Goal: Task Accomplishment & Management: Complete application form

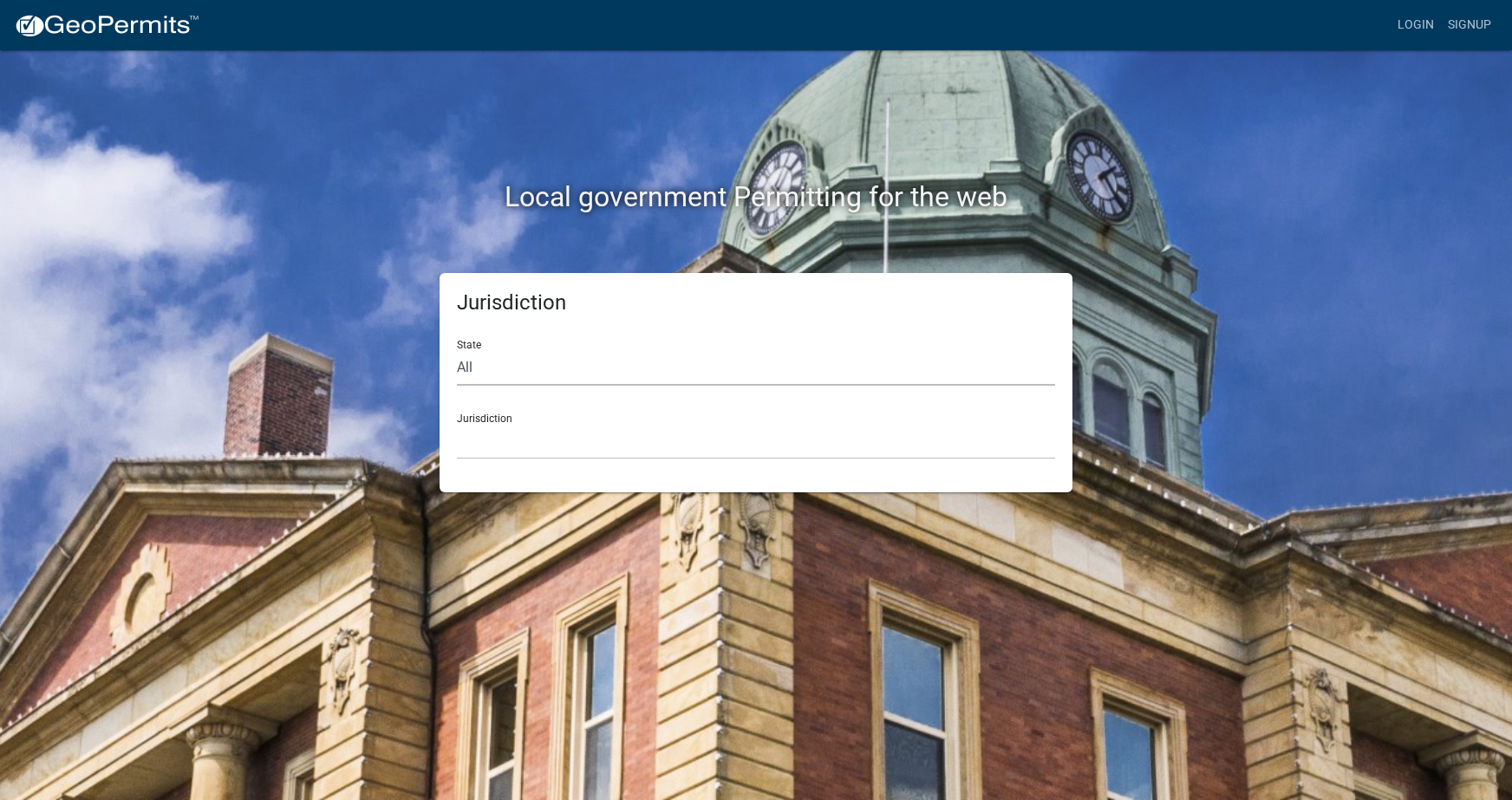
click at [503, 371] on select "All [US_STATE] [US_STATE] [US_STATE] [US_STATE] [US_STATE] [US_STATE] [US_STATE…" at bounding box center [756, 367] width 598 height 35
select select "[US_STATE]"
click at [456, 350] on select "All [US_STATE] [US_STATE] [US_STATE] [US_STATE] [US_STATE] [US_STATE] [US_STATE…" at bounding box center [756, 367] width 598 height 35
click at [510, 445] on select "[GEOGRAPHIC_DATA], [US_STATE][PERSON_NAME][GEOGRAPHIC_DATA], [US_STATE][PERSON_…" at bounding box center [756, 441] width 598 height 35
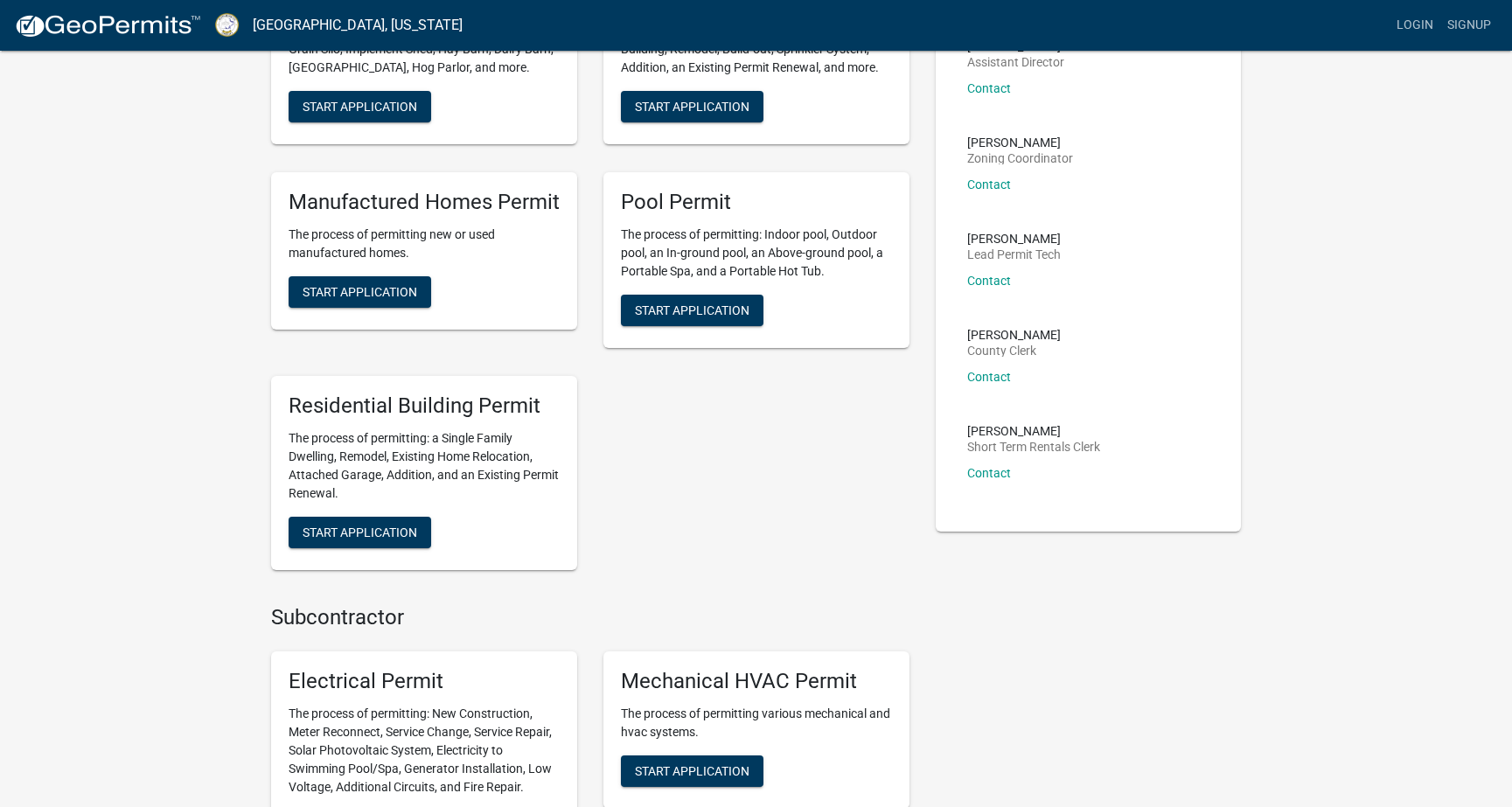
scroll to position [262, 0]
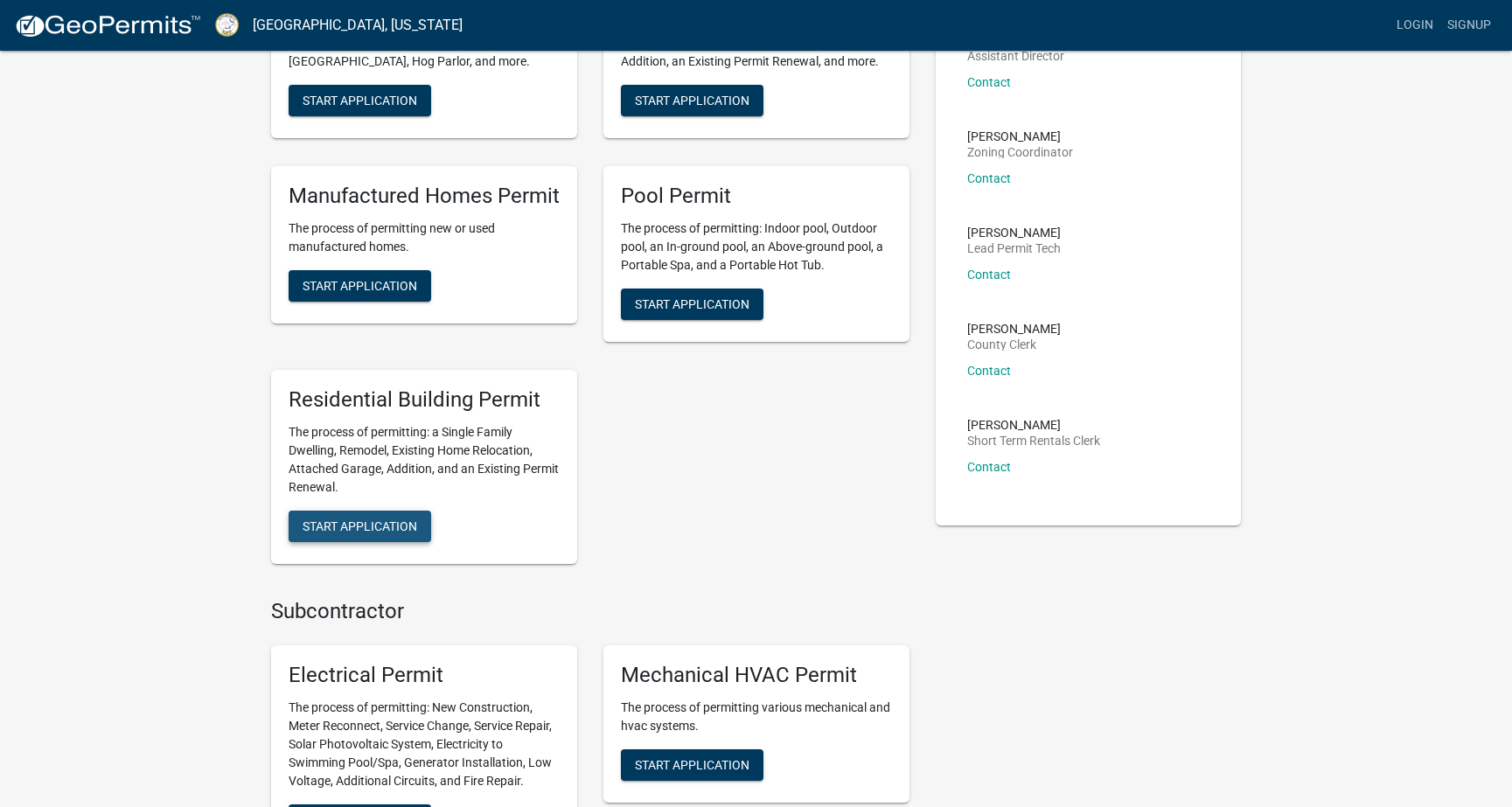
click at [349, 520] on span "Start Application" at bounding box center [360, 525] width 114 height 14
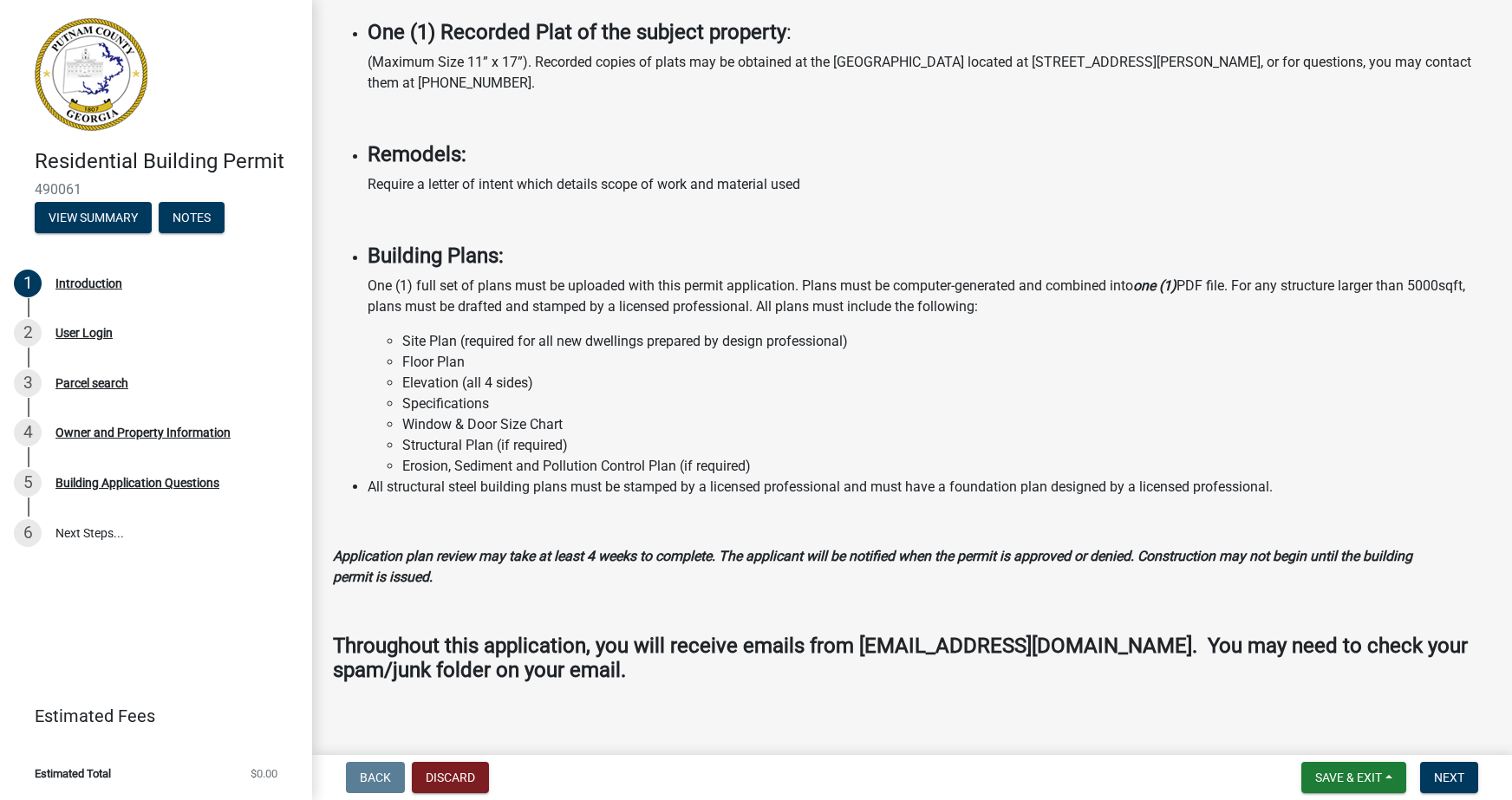
scroll to position [1236, 0]
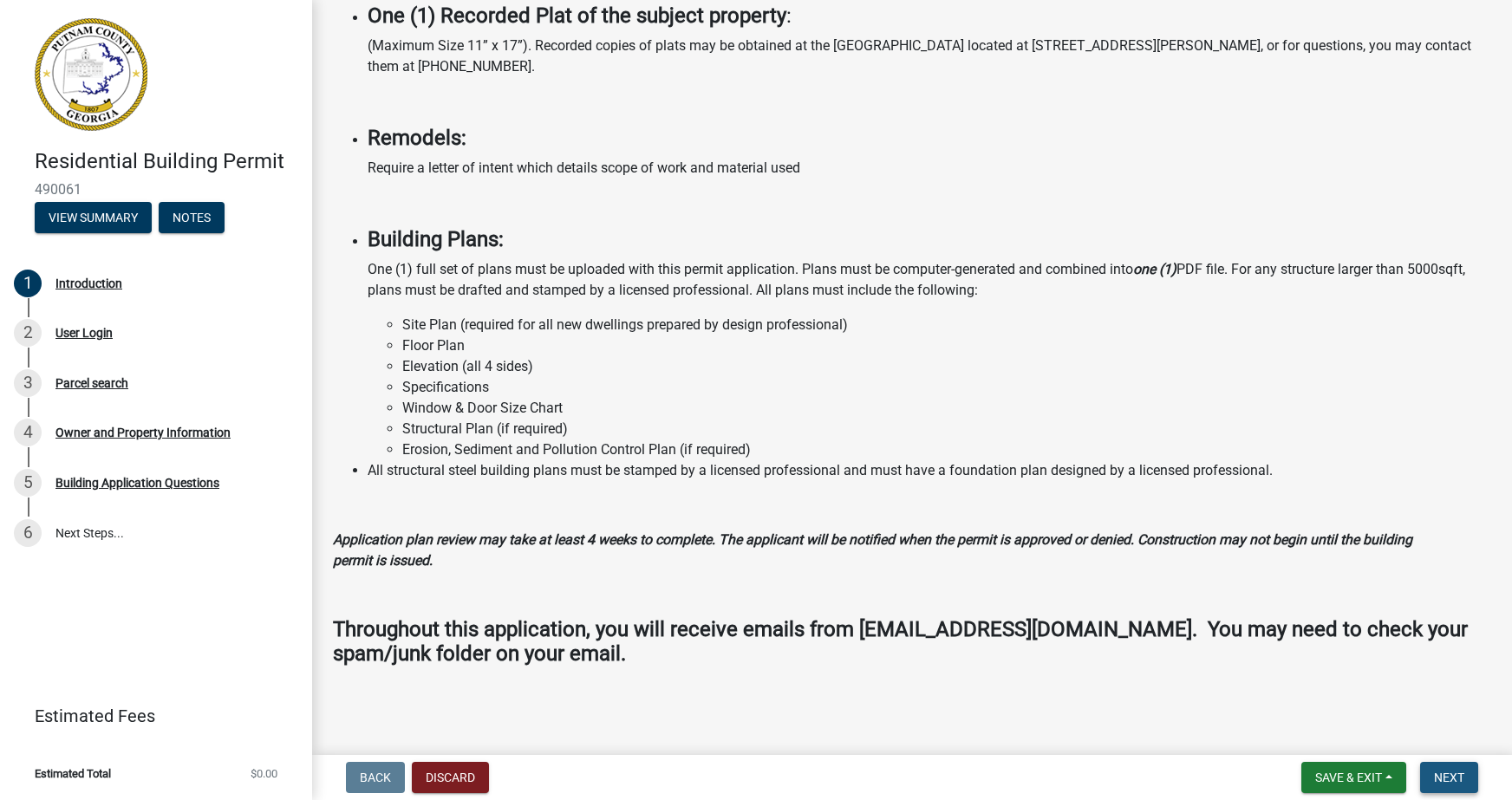
click at [1458, 776] on span "Next" at bounding box center [1449, 778] width 31 height 13
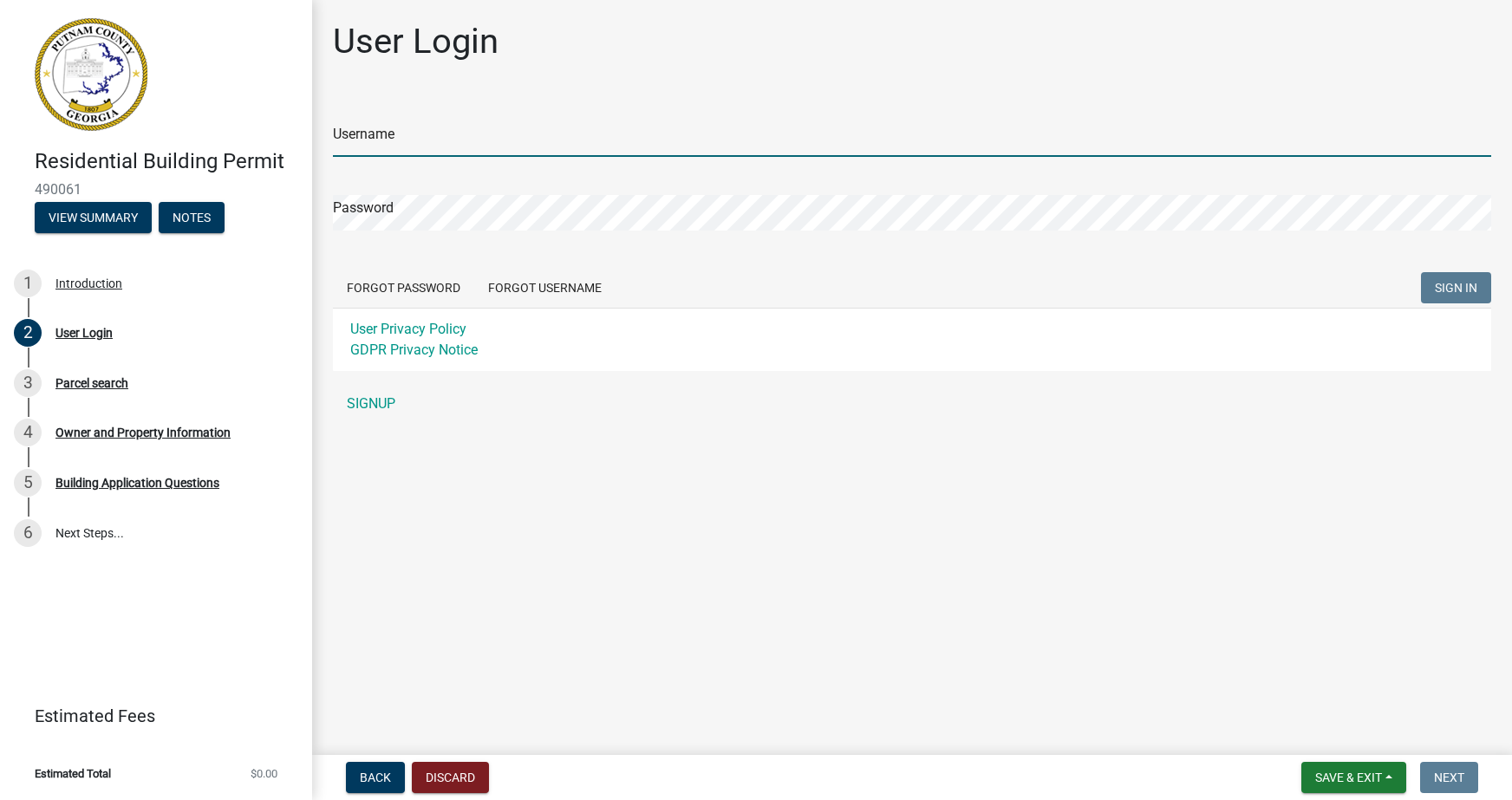
click at [379, 135] on input "Username" at bounding box center [912, 139] width 1158 height 35
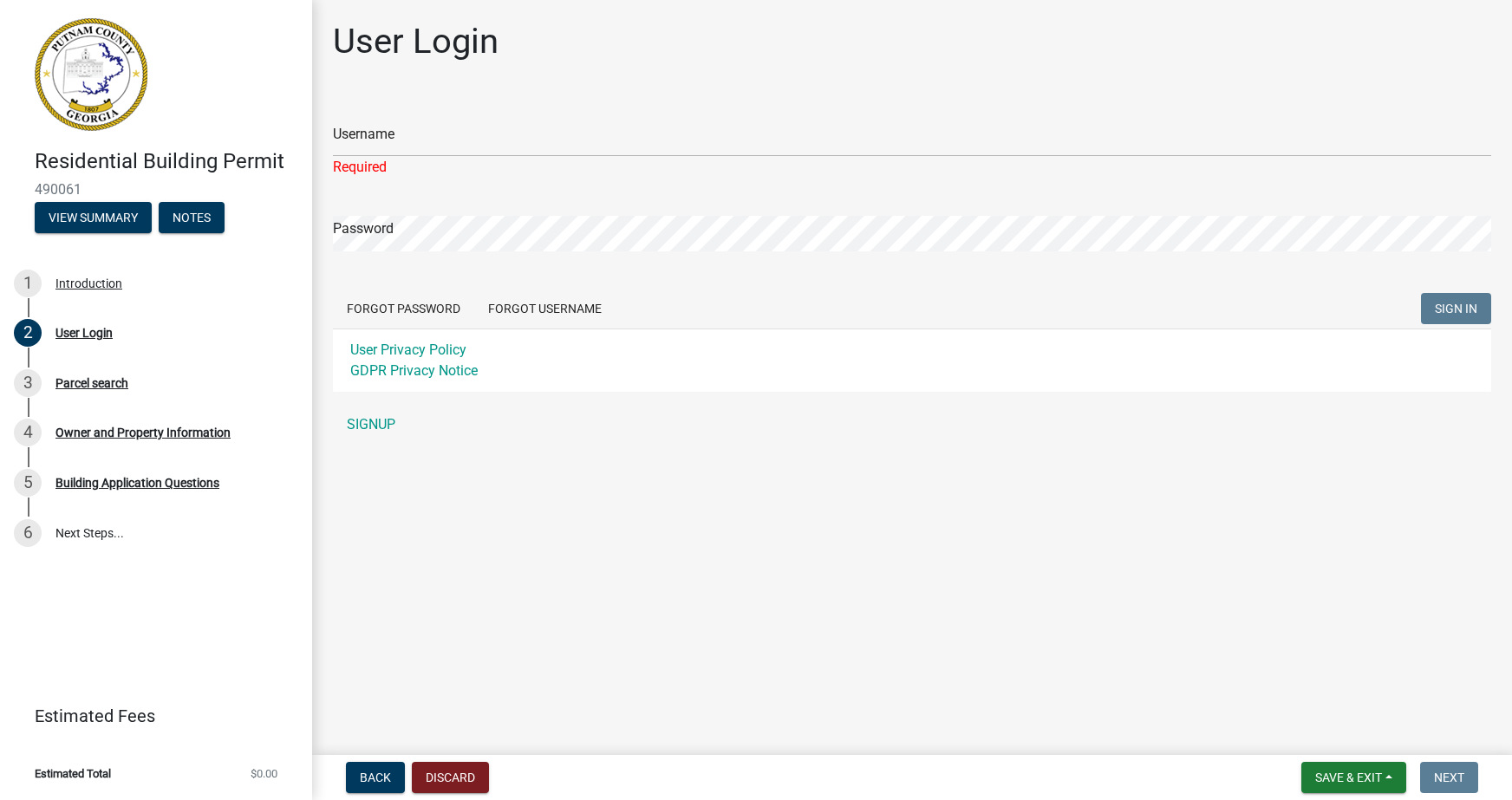
click at [367, 406] on div "Username Required Password Forgot Password Forgot Username SIGN IN User Privacy…" at bounding box center [912, 270] width 1158 height 345
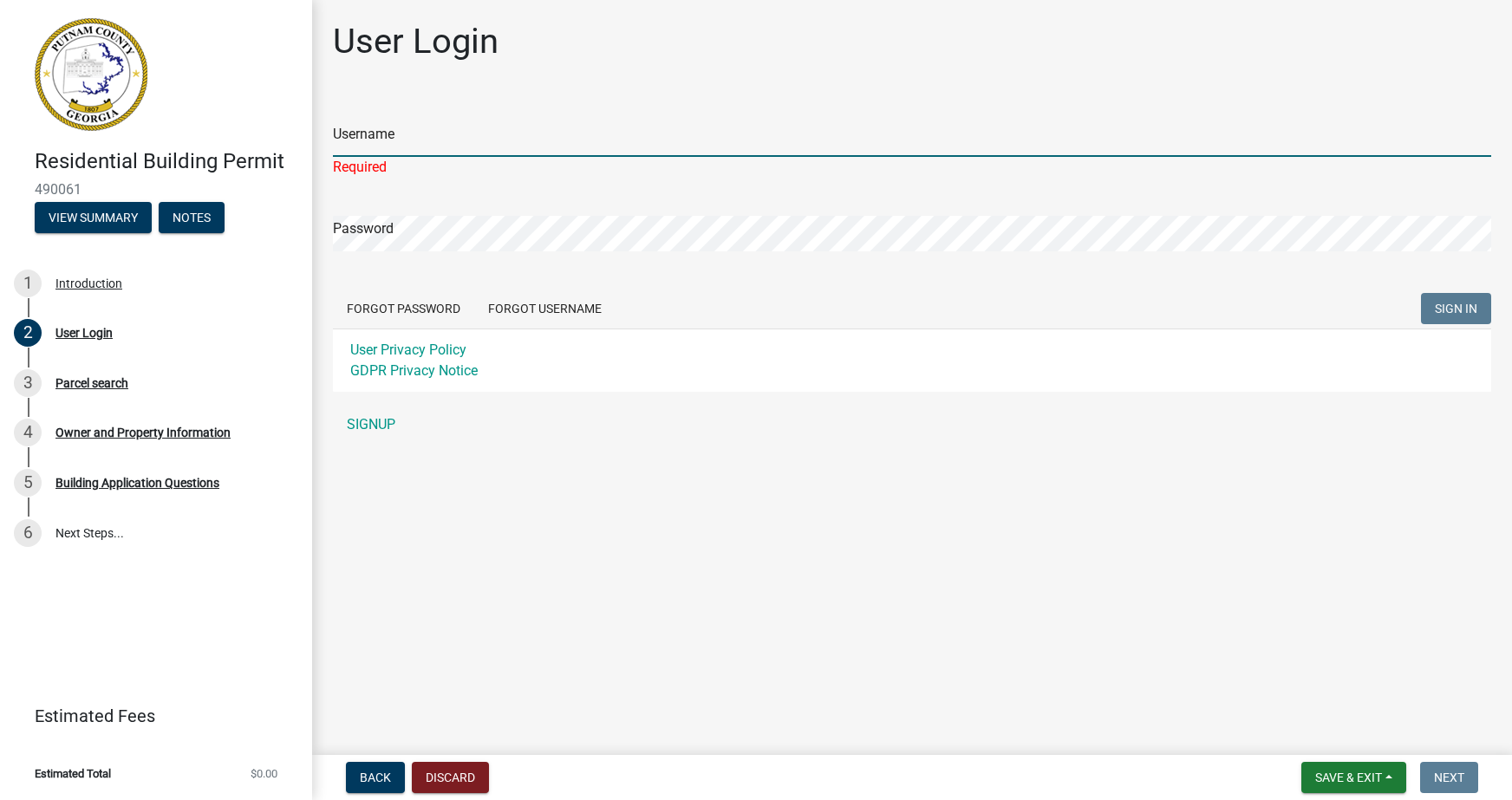
click at [375, 140] on input "Username" at bounding box center [912, 139] width 1158 height 35
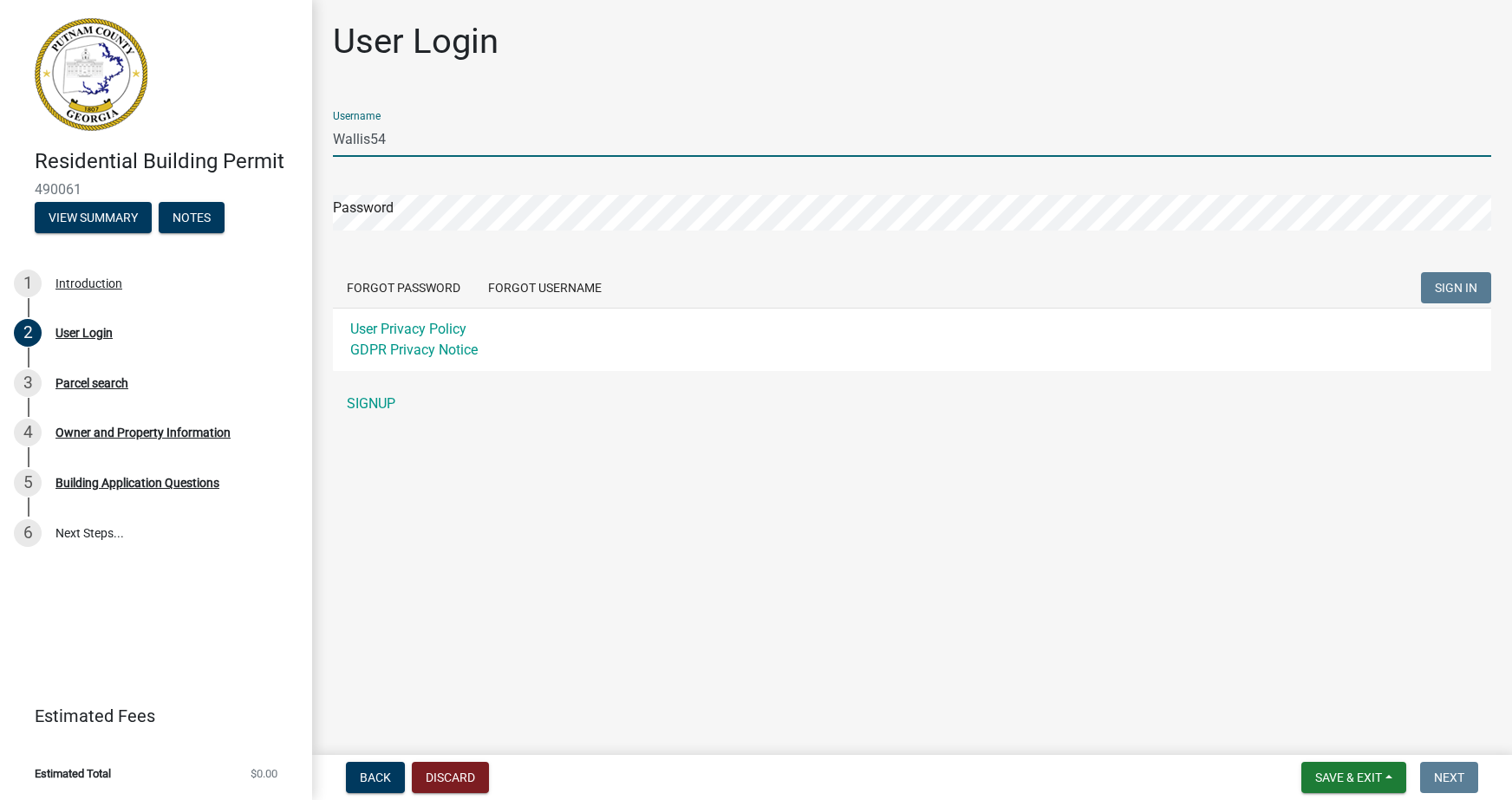
type input "Wallis54"
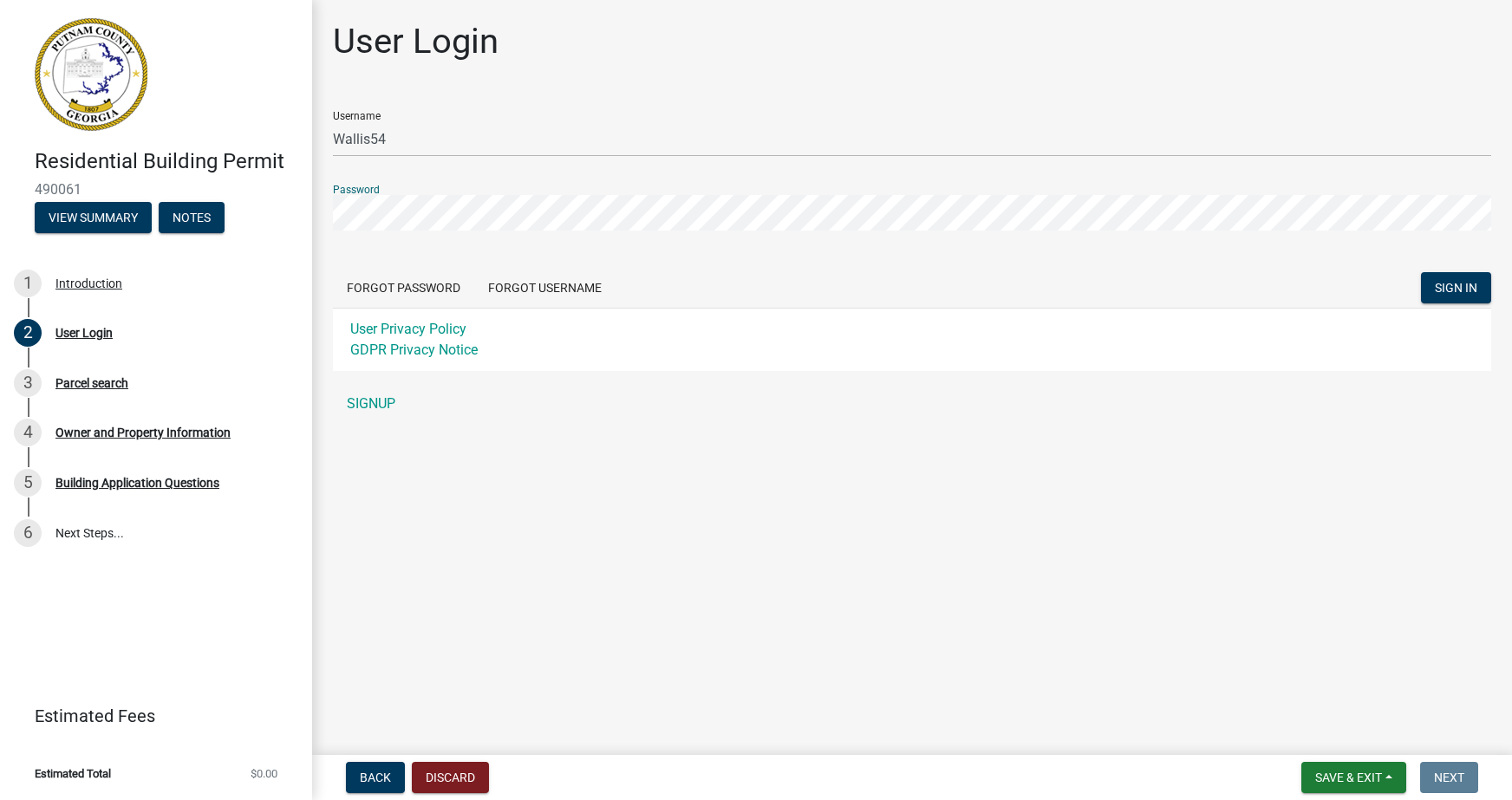
click at [1421, 272] on button "SIGN IN" at bounding box center [1455, 288] width 70 height 32
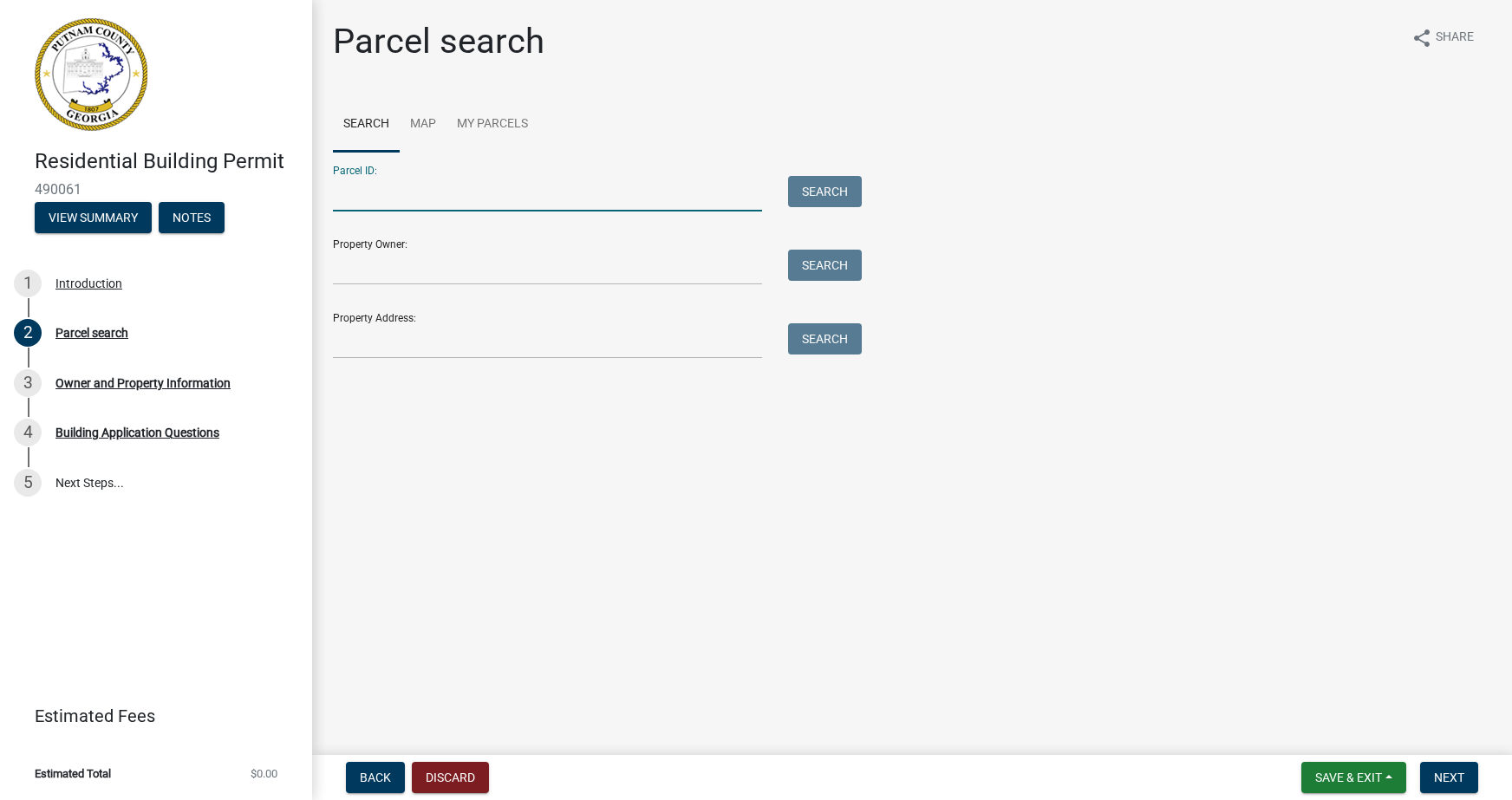
click at [391, 185] on input "Parcel ID:" at bounding box center [547, 194] width 429 height 35
click at [376, 270] on input "Property Owner:" at bounding box center [547, 267] width 429 height 35
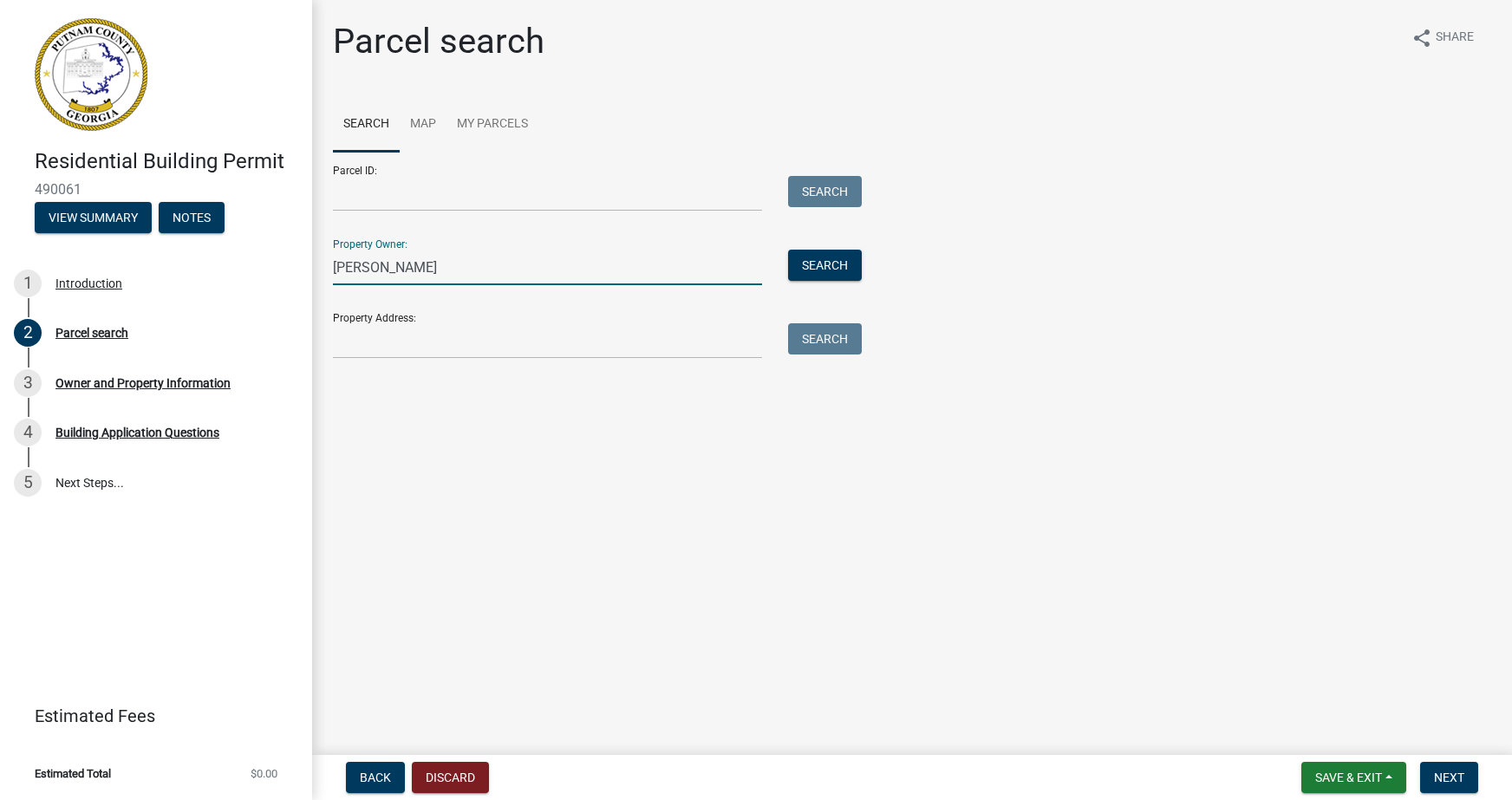
type input "[PERSON_NAME]"
click at [378, 347] on input "Property Address:" at bounding box center [547, 341] width 429 height 35
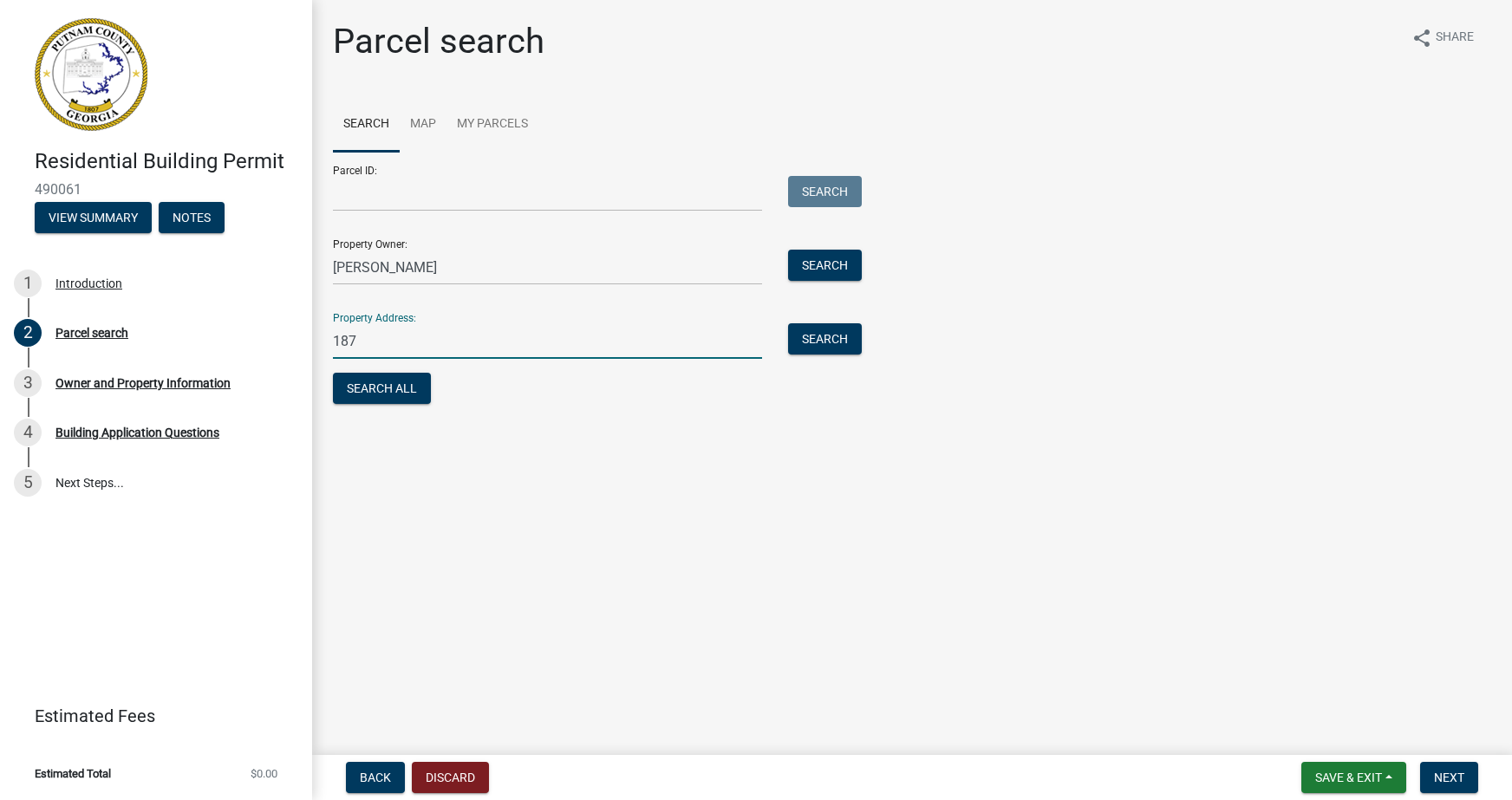
type input "187"
click at [462, 271] on input "[PERSON_NAME]" at bounding box center [547, 267] width 429 height 35
type input "F"
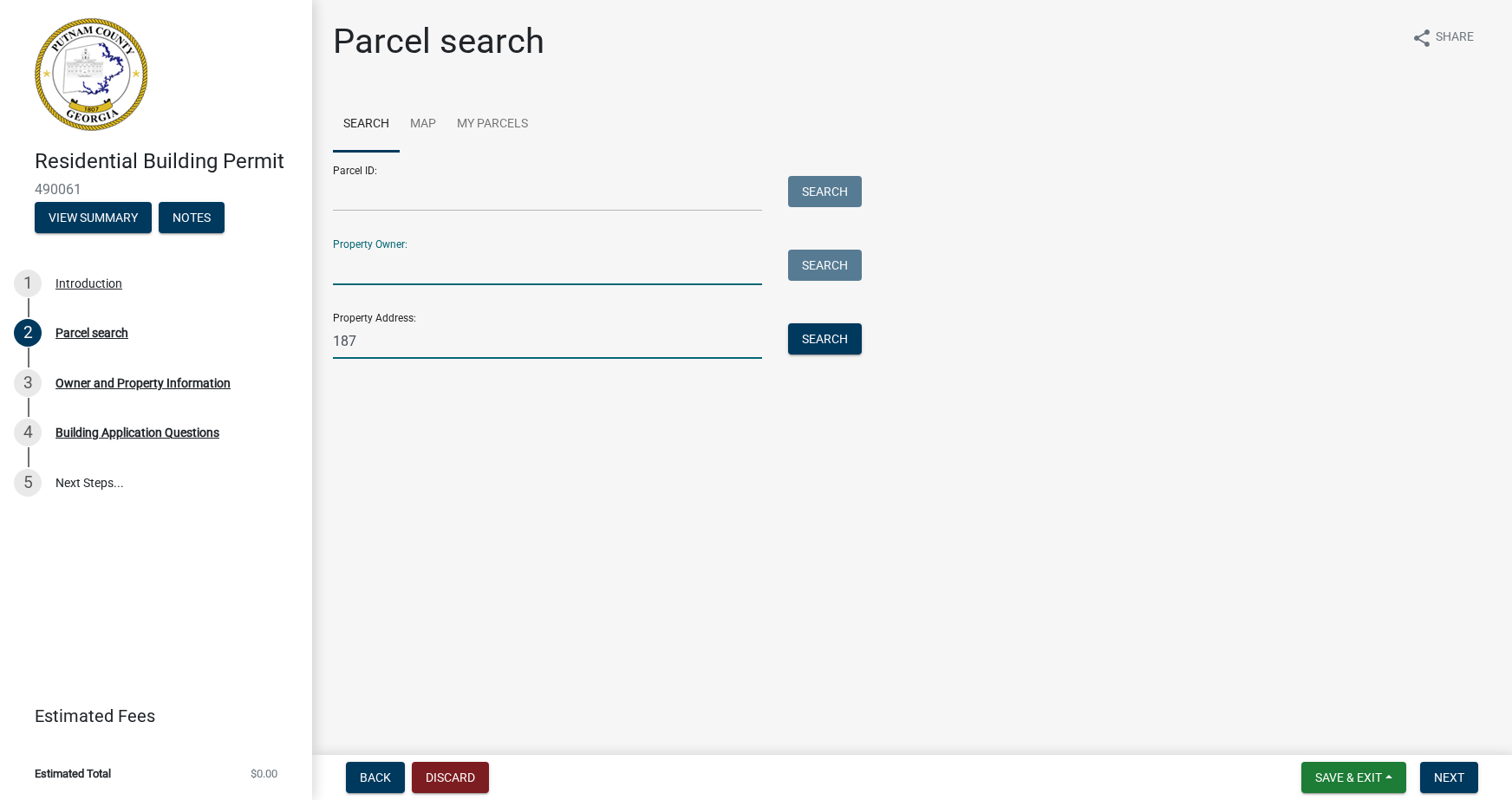
click at [384, 347] on input "187" at bounding box center [547, 341] width 429 height 35
type input "[STREET_ADDRESS][PERSON_NAME]"
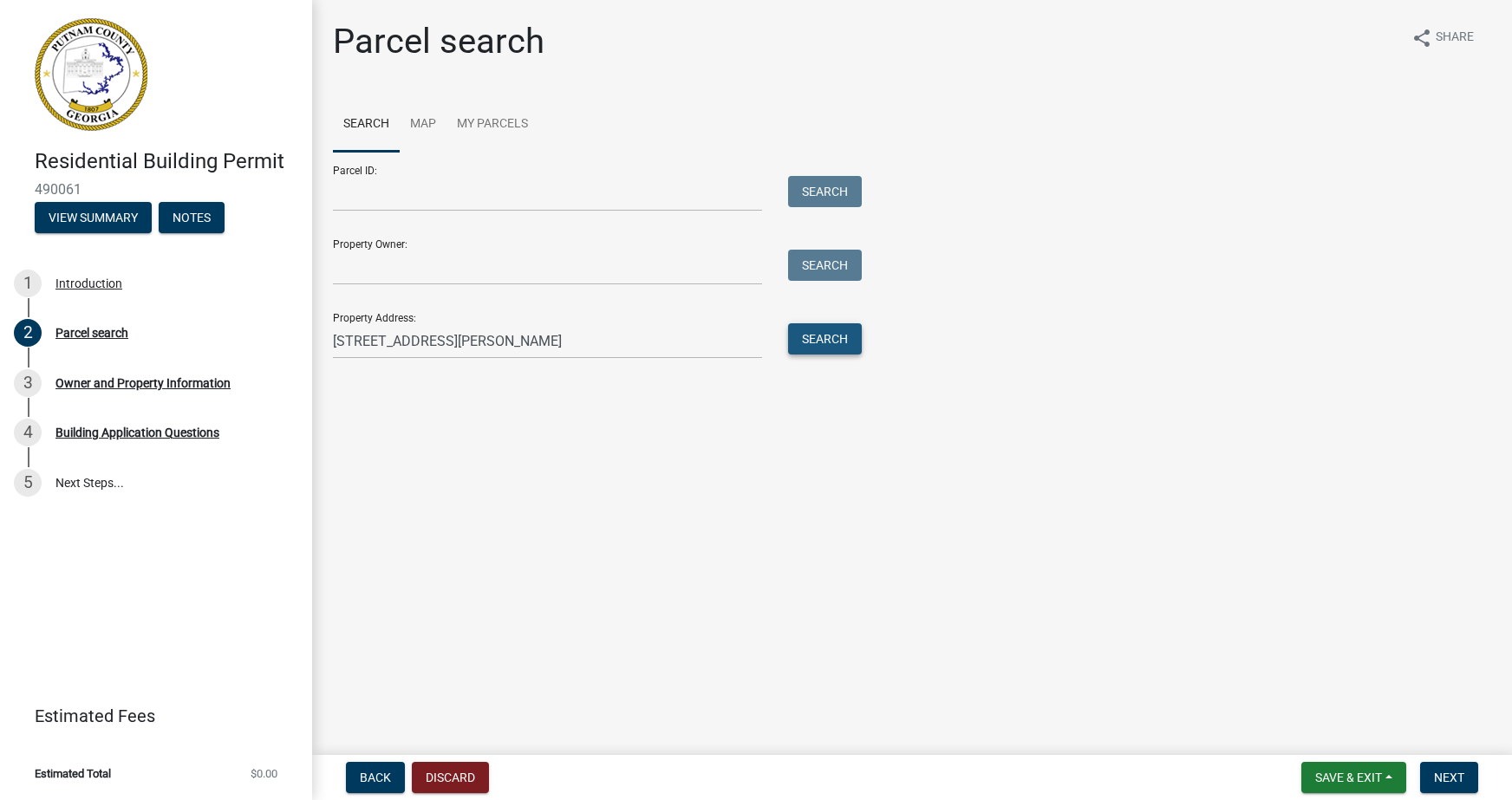
click at [826, 347] on button "Search" at bounding box center [825, 339] width 74 height 32
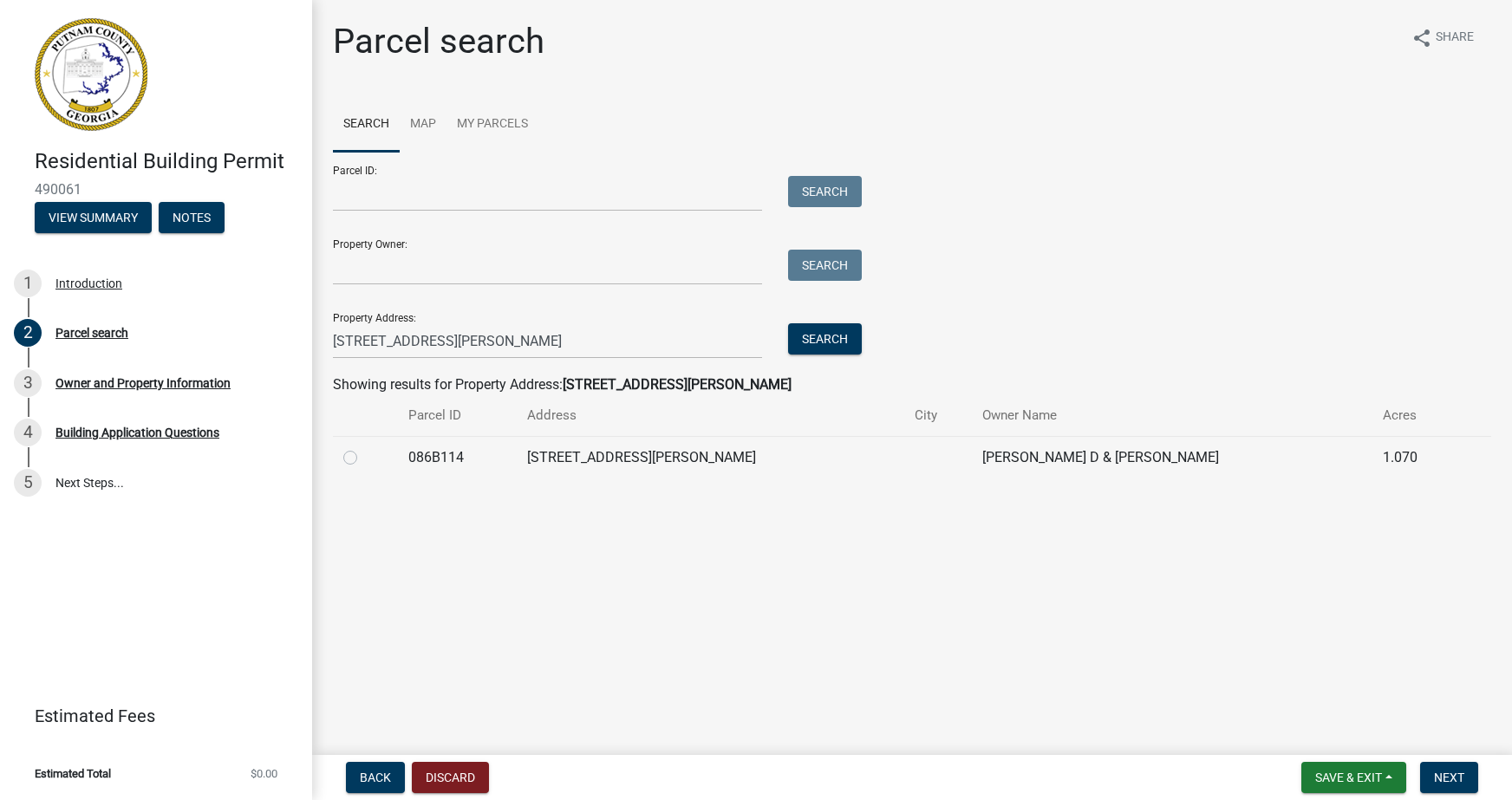
click at [364, 447] on label at bounding box center [364, 447] width 0 height 0
click at [364, 458] on input "radio" at bounding box center [370, 453] width 12 height 12
radio input "true"
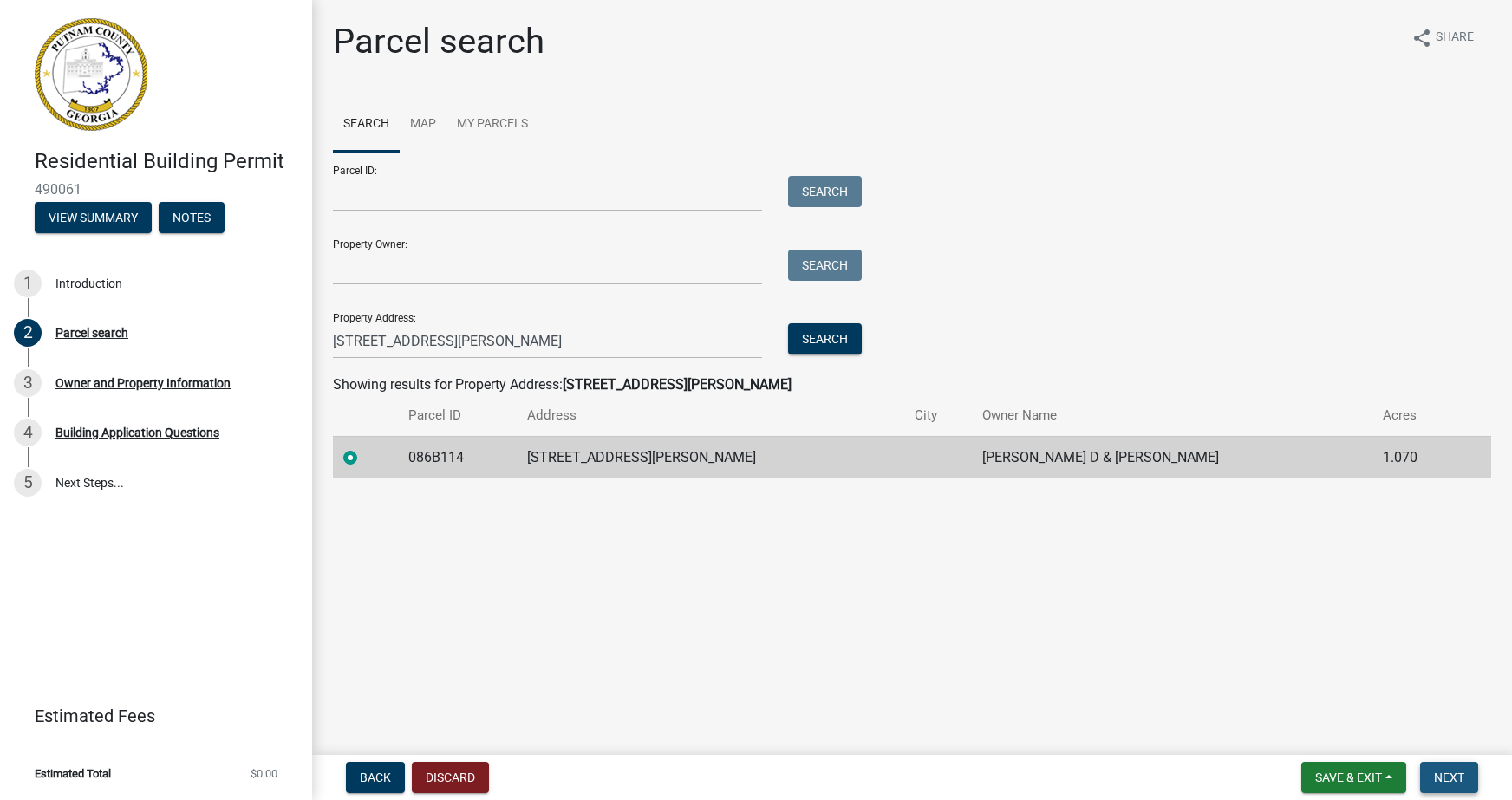
click at [1451, 775] on span "Next" at bounding box center [1449, 778] width 31 height 13
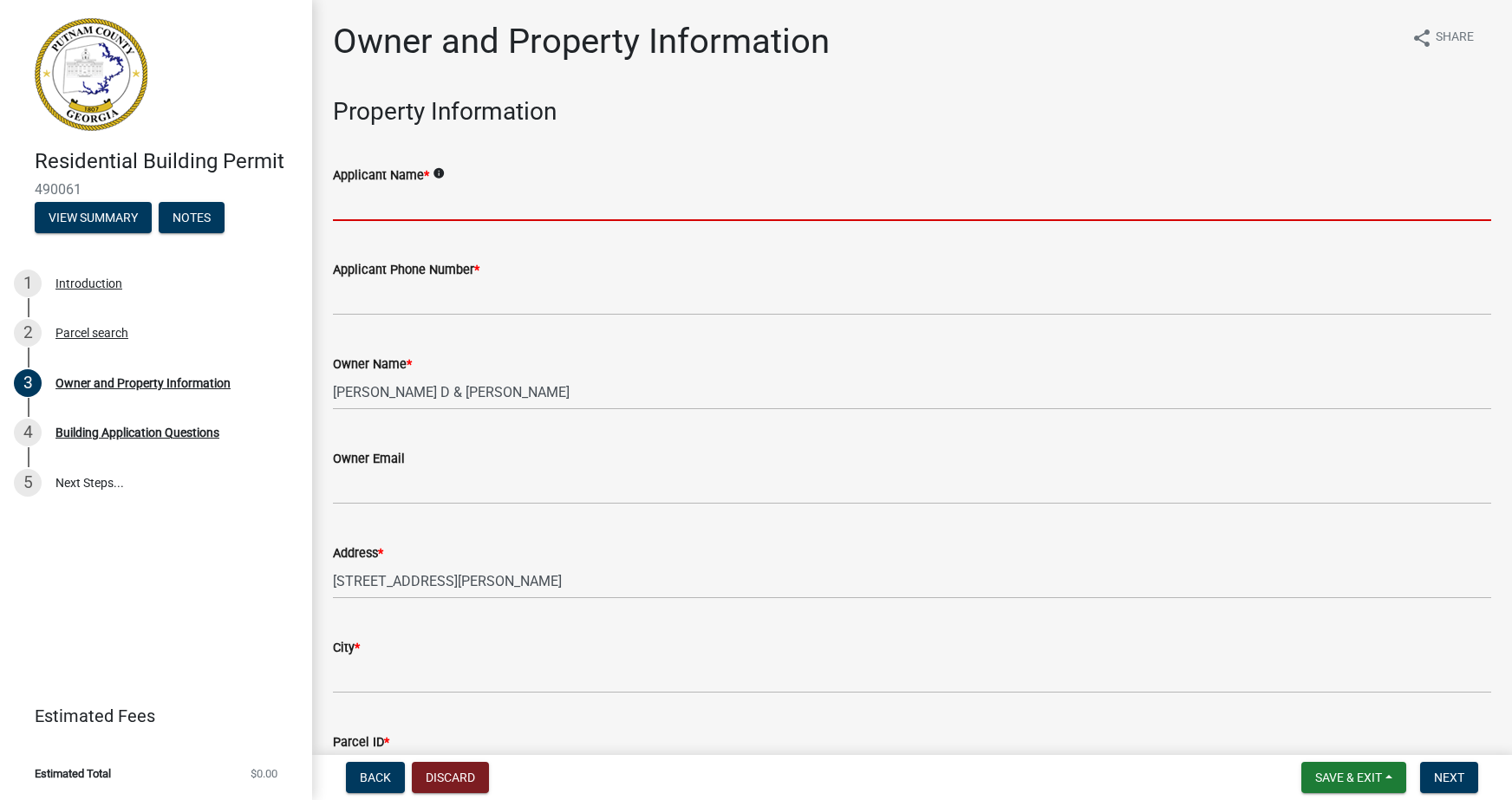
click at [416, 207] on input "Applicant Name *" at bounding box center [912, 202] width 1158 height 35
click at [447, 196] on input "Applicant Name *" at bounding box center [912, 202] width 1158 height 35
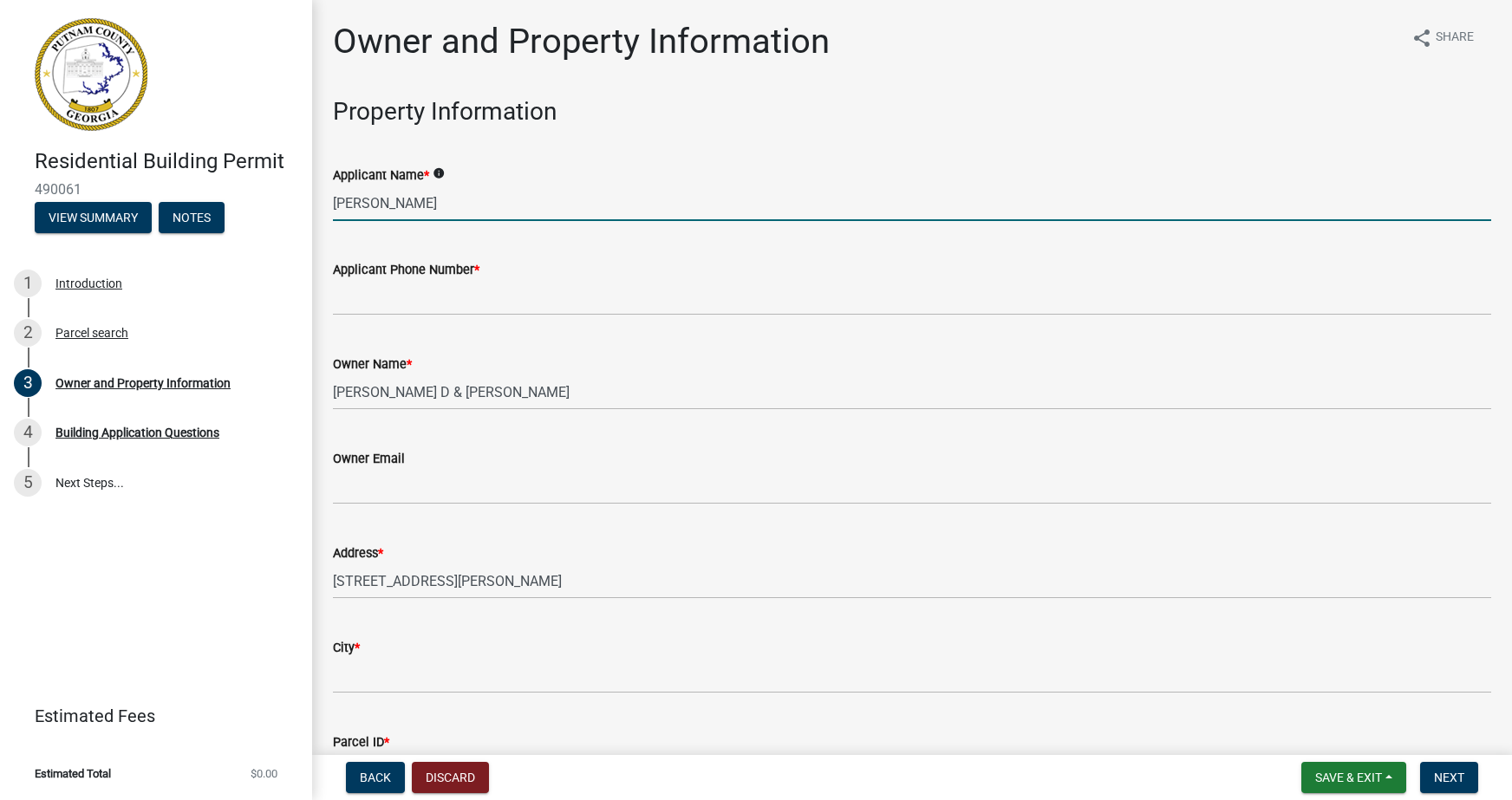
type input "[PERSON_NAME]"
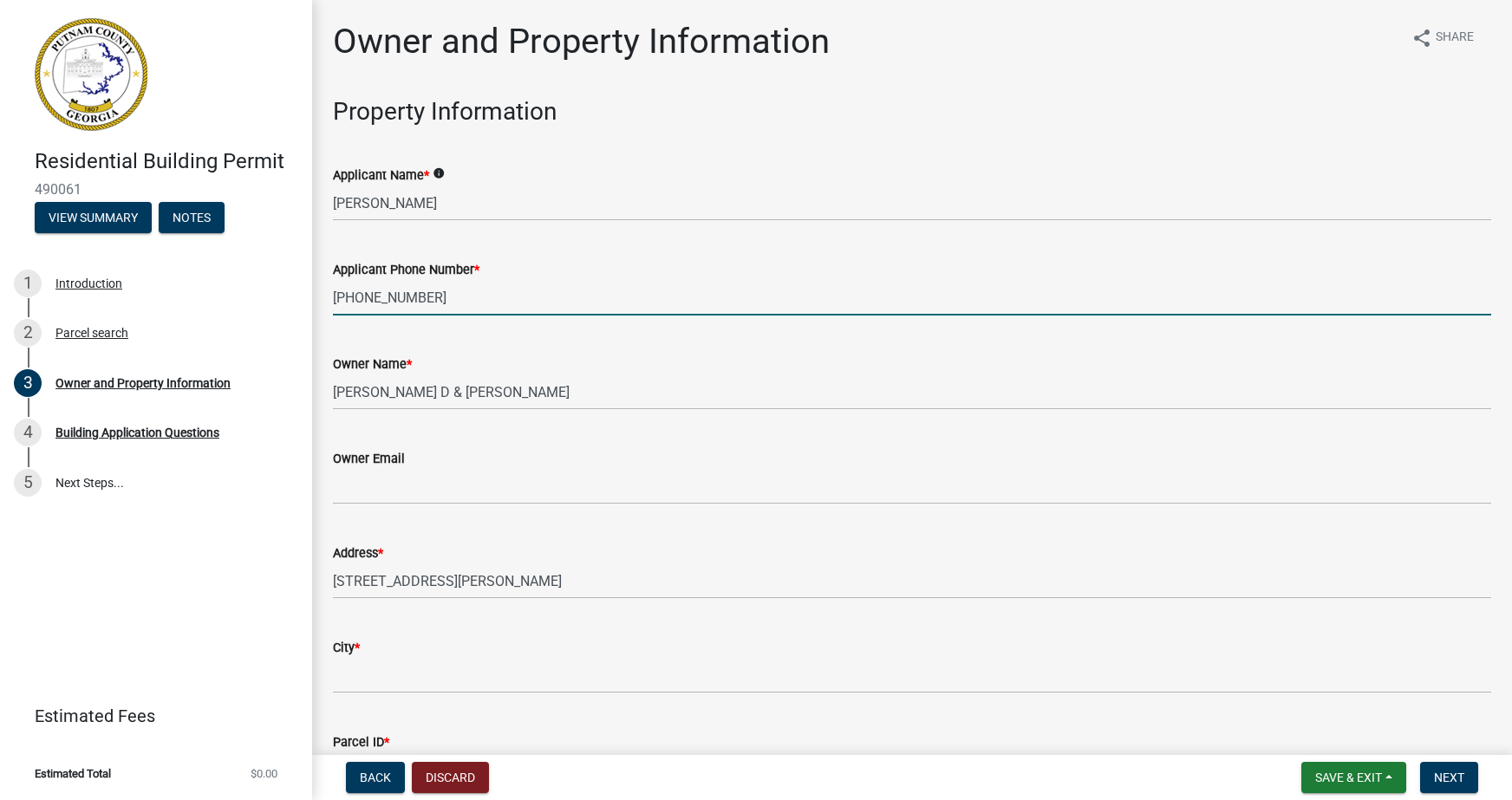
type input "[PHONE_NUMBER]"
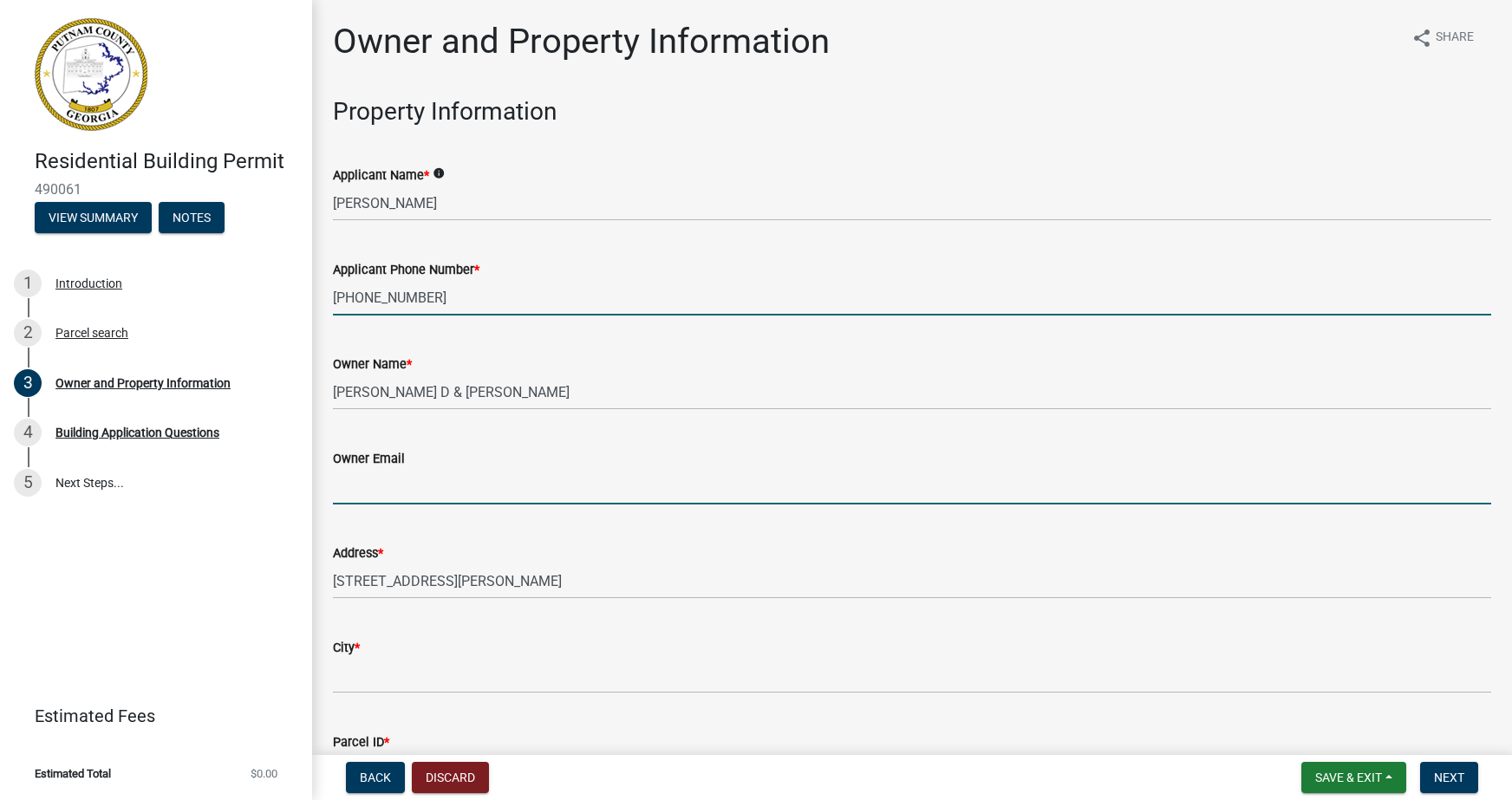
click at [403, 485] on input "Owner Email" at bounding box center [912, 486] width 1158 height 35
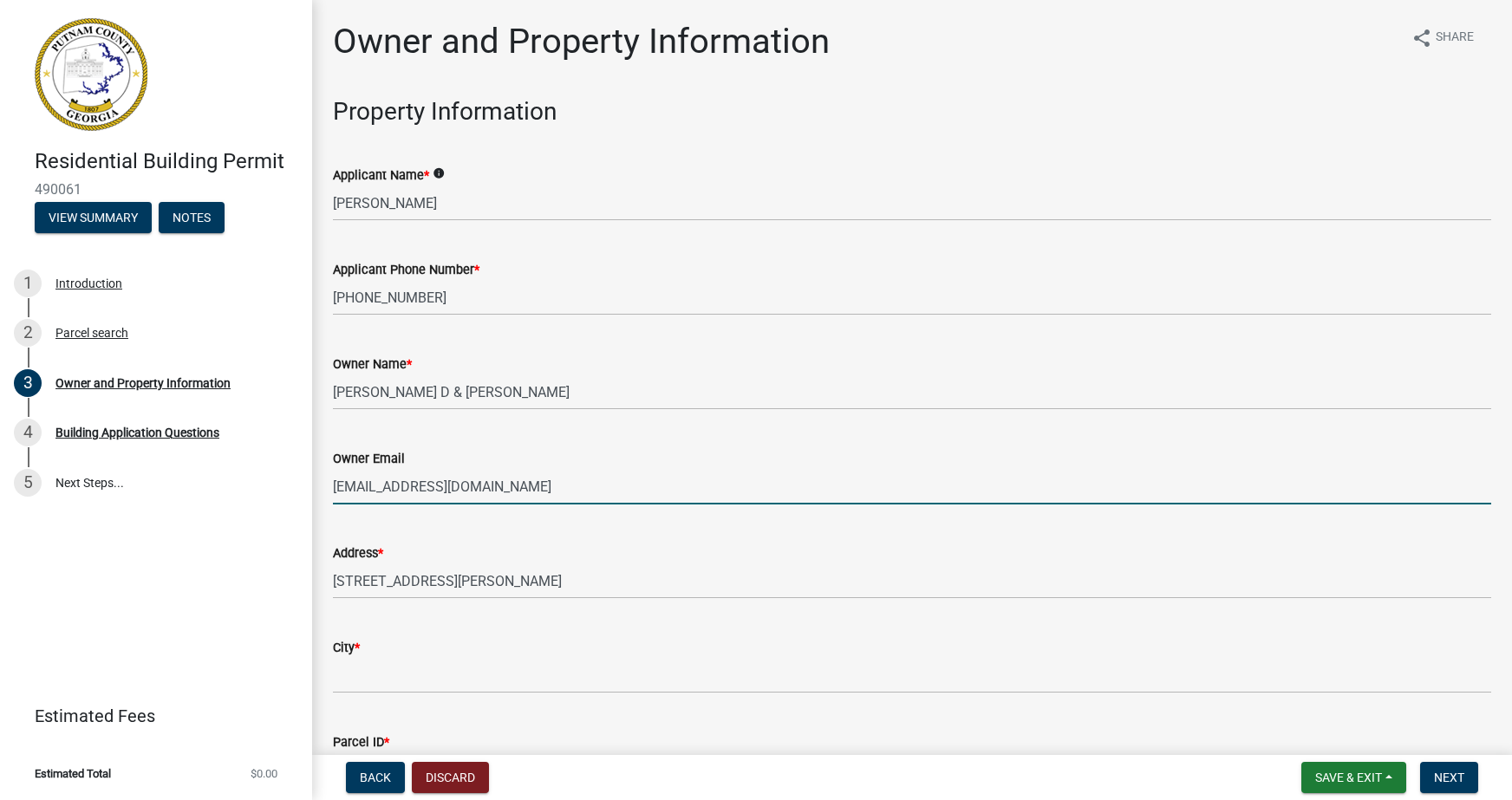
type input "[EMAIL_ADDRESS][DOMAIN_NAME]"
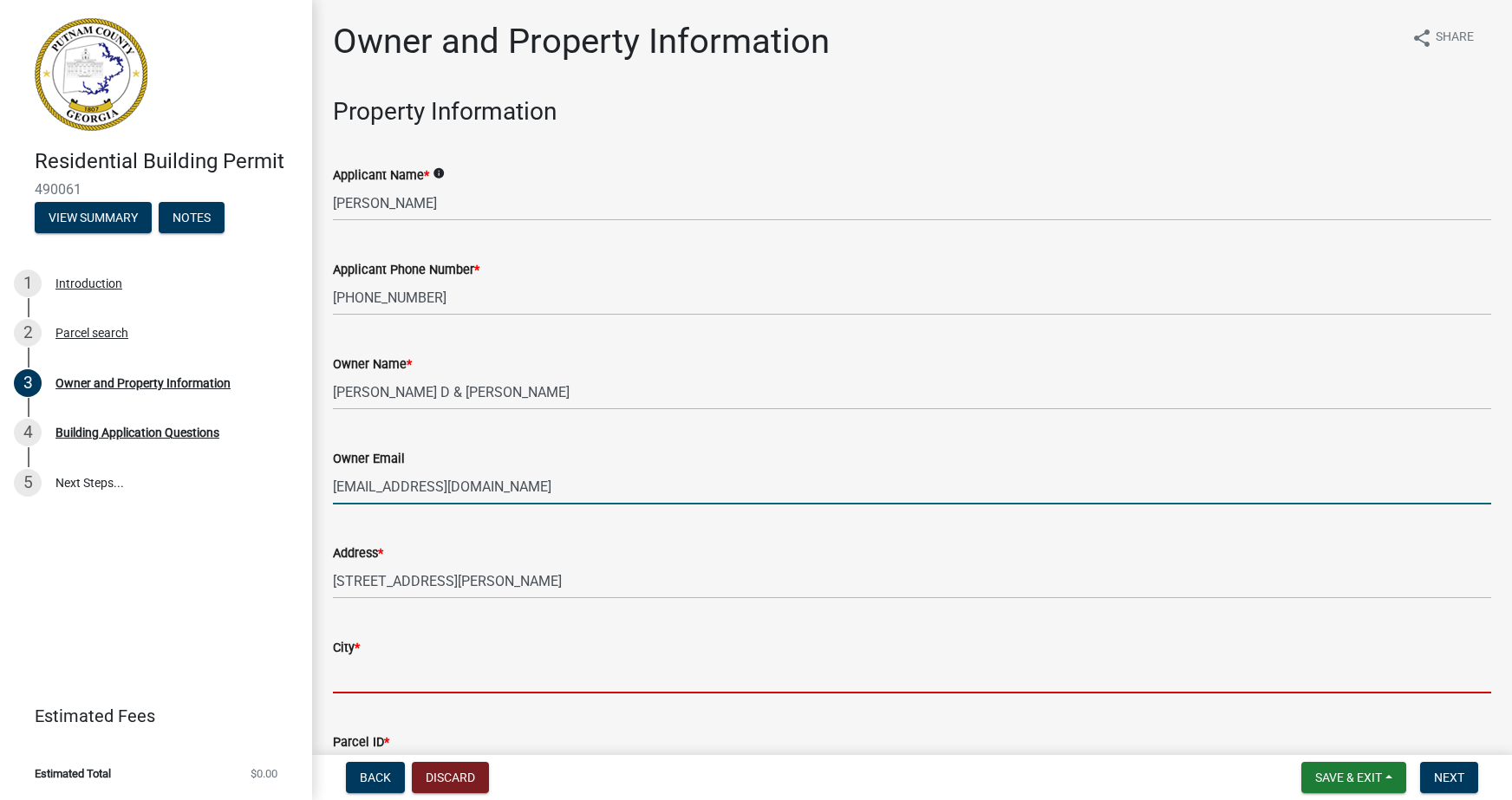
click at [477, 692] on input "City *" at bounding box center [912, 675] width 1158 height 35
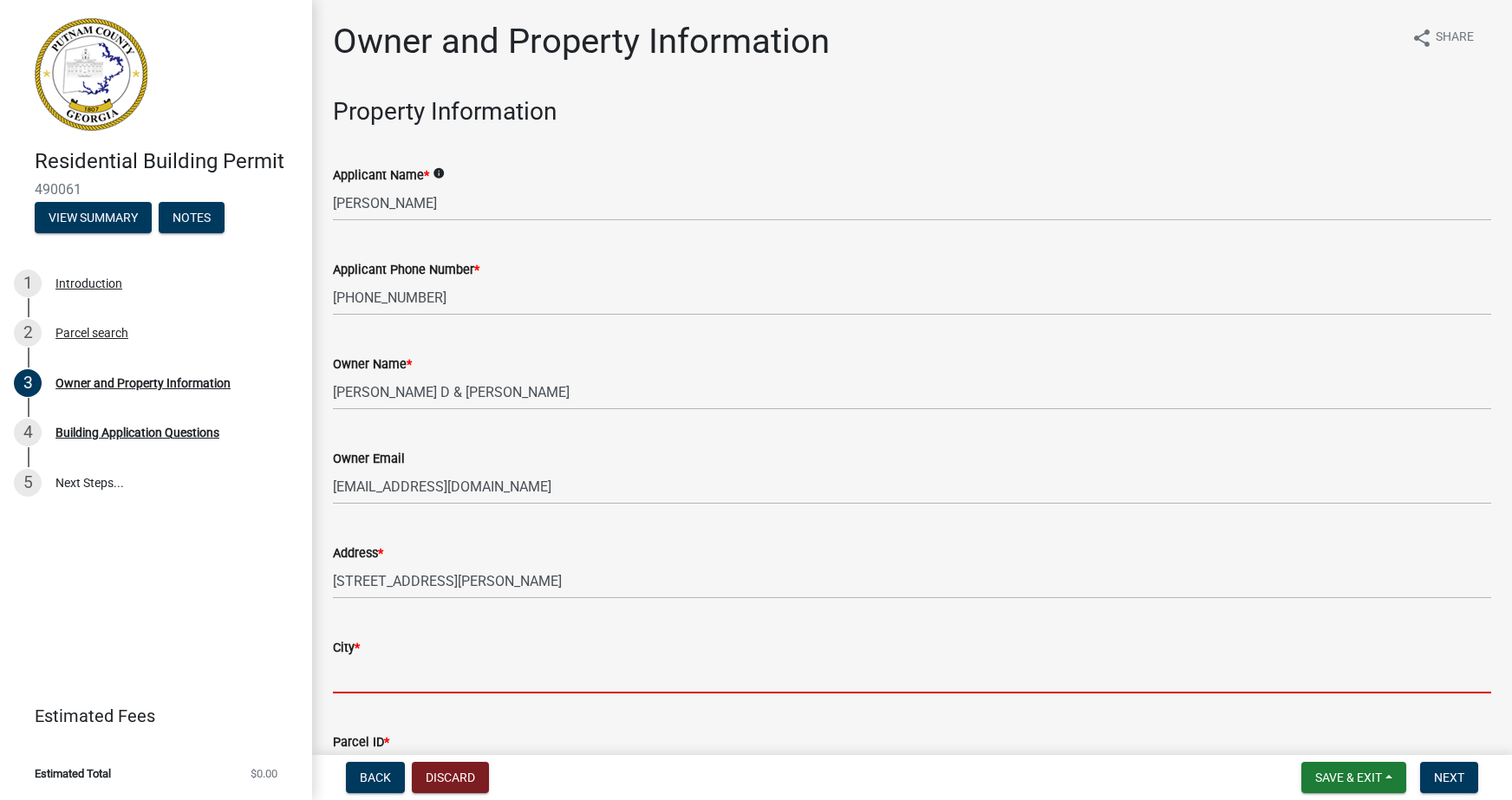
type input "[GEOGRAPHIC_DATA]"
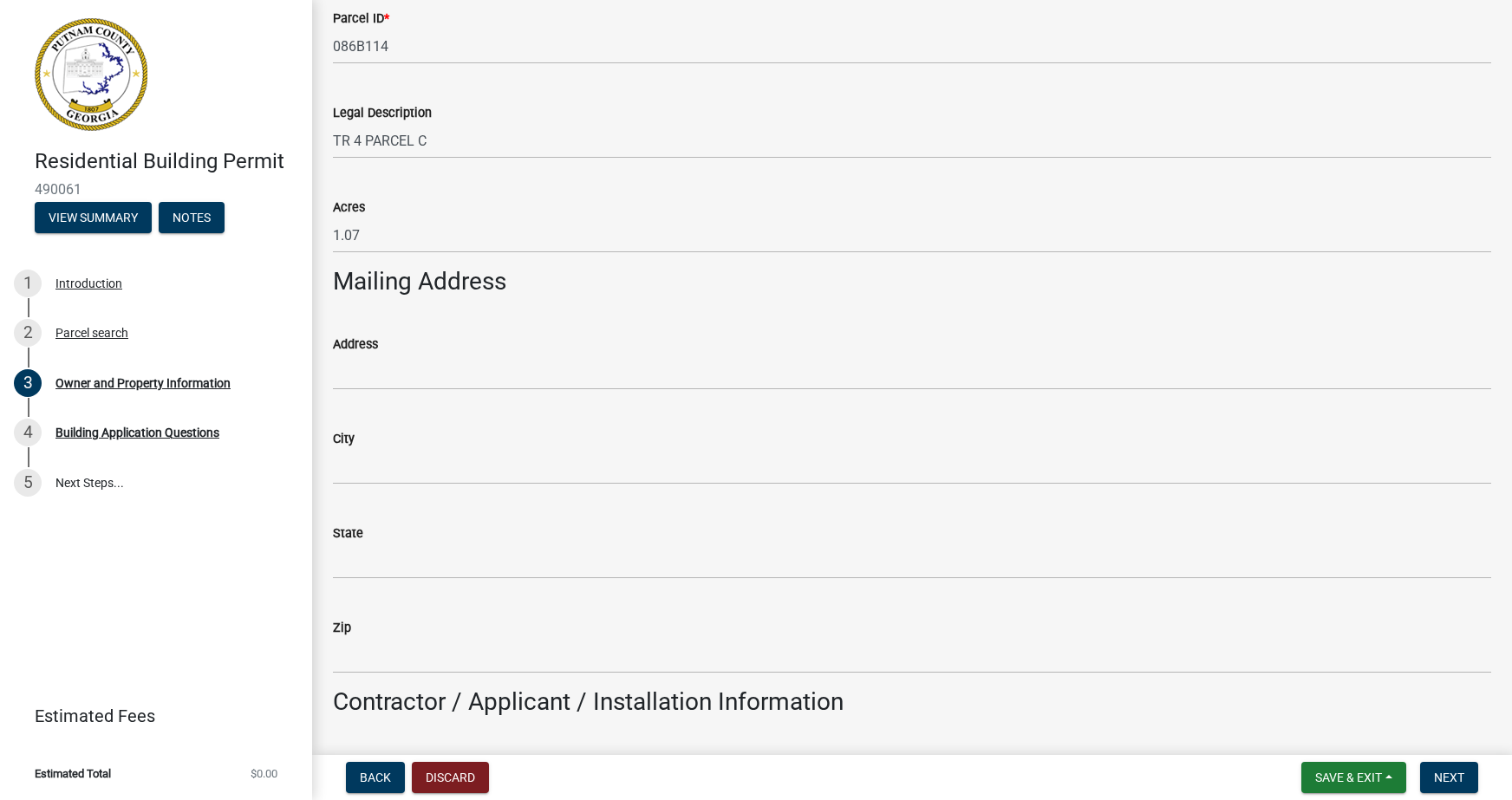
scroll to position [781, 0]
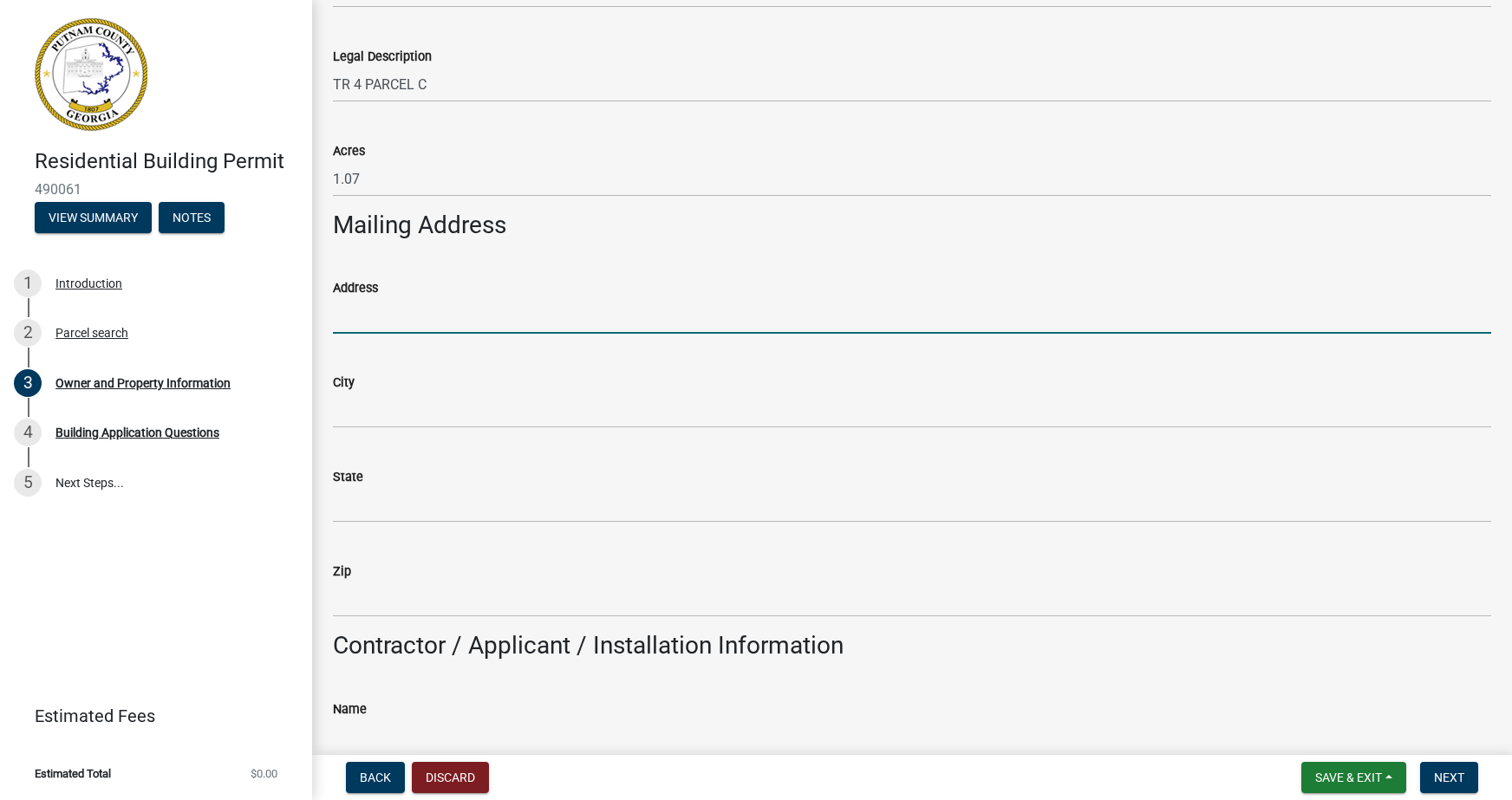
click at [404, 317] on input "Address" at bounding box center [912, 316] width 1158 height 35
type input "[STREET_ADDRESS][PERSON_NAME]"
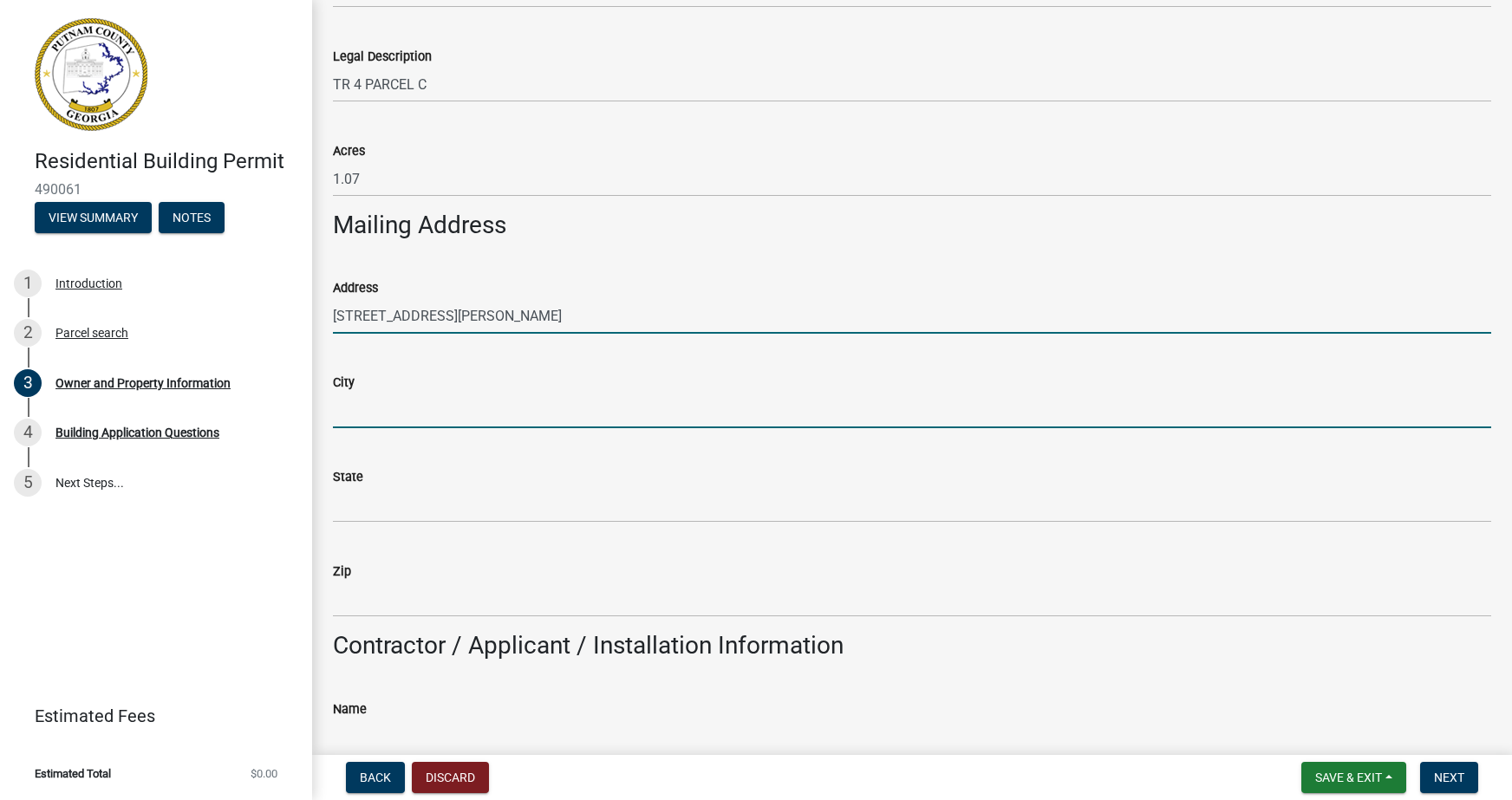
type input "[GEOGRAPHIC_DATA]"
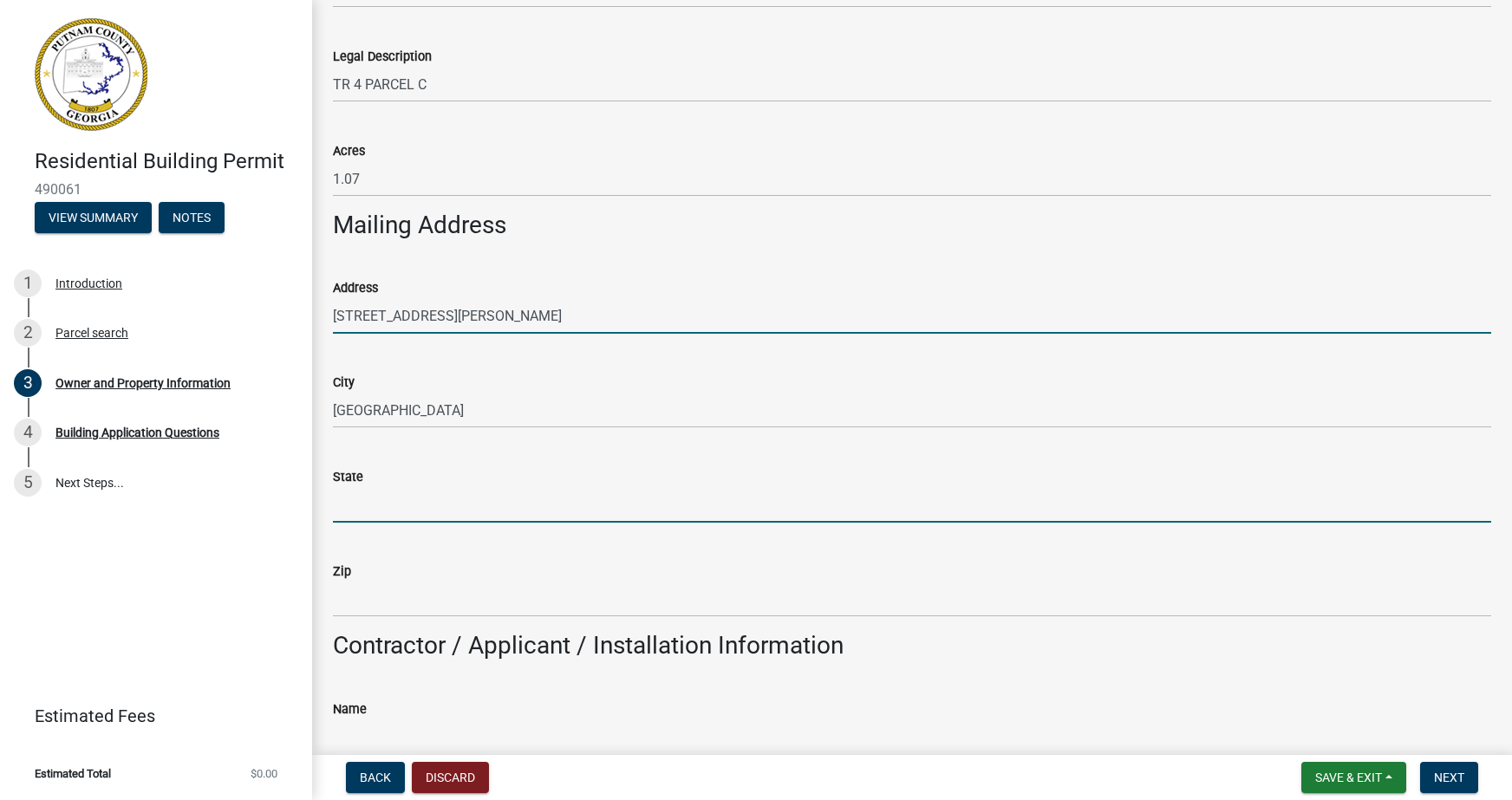
type input "GA"
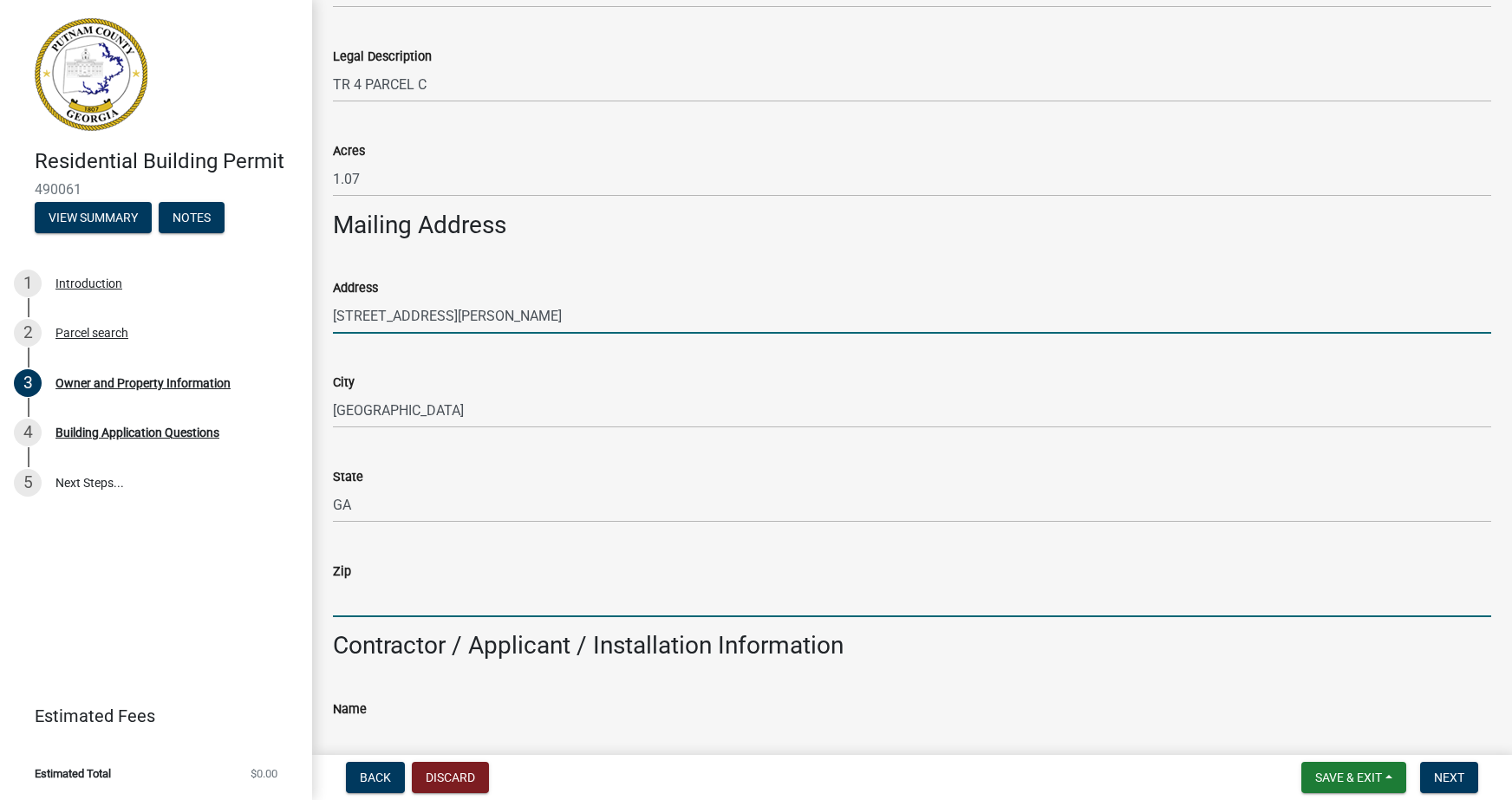
type input "31061"
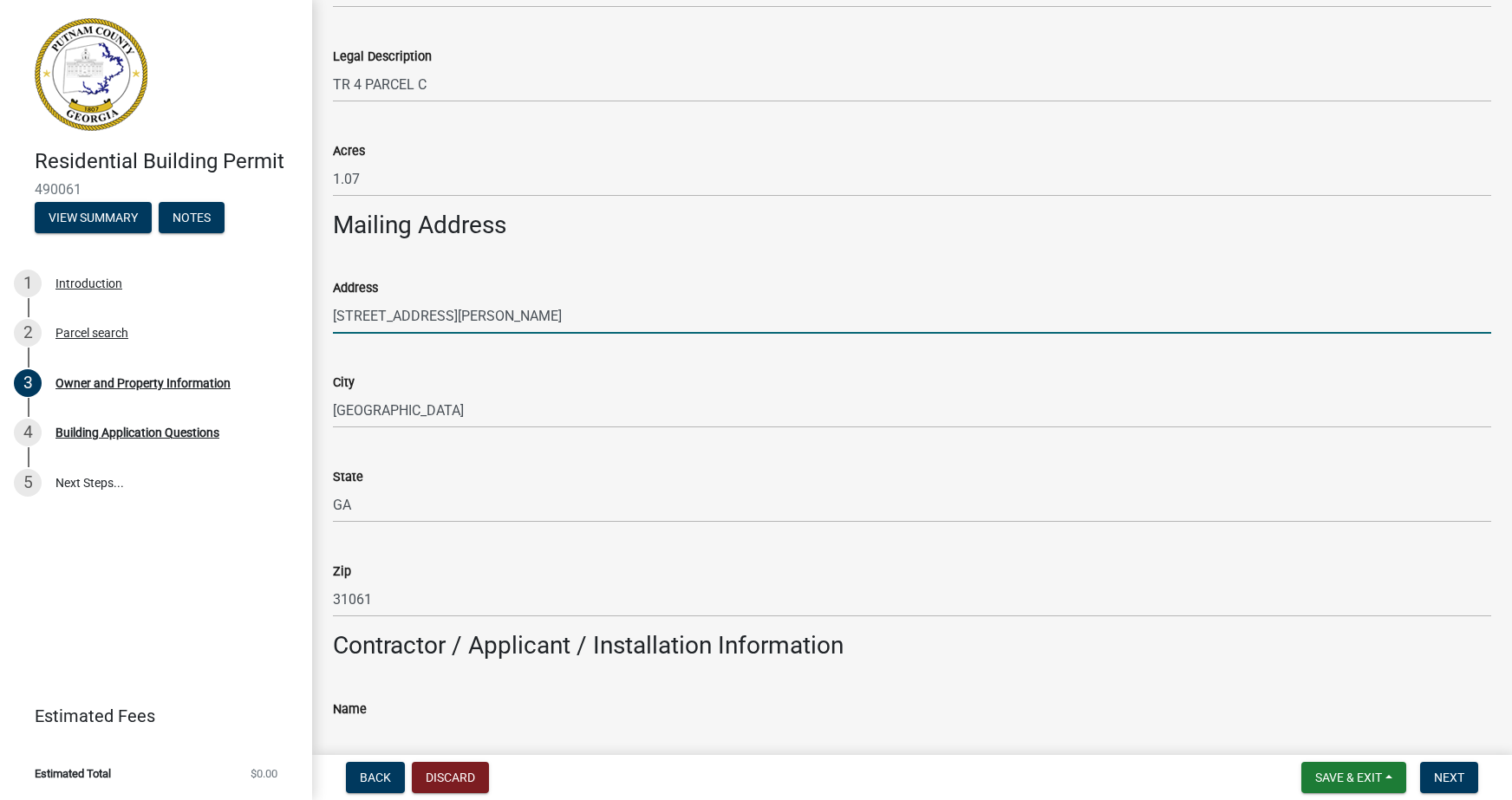
type input "[PERSON_NAME]"
type input "4045619106"
type input "[STREET_ADDRESS][PERSON_NAME]"
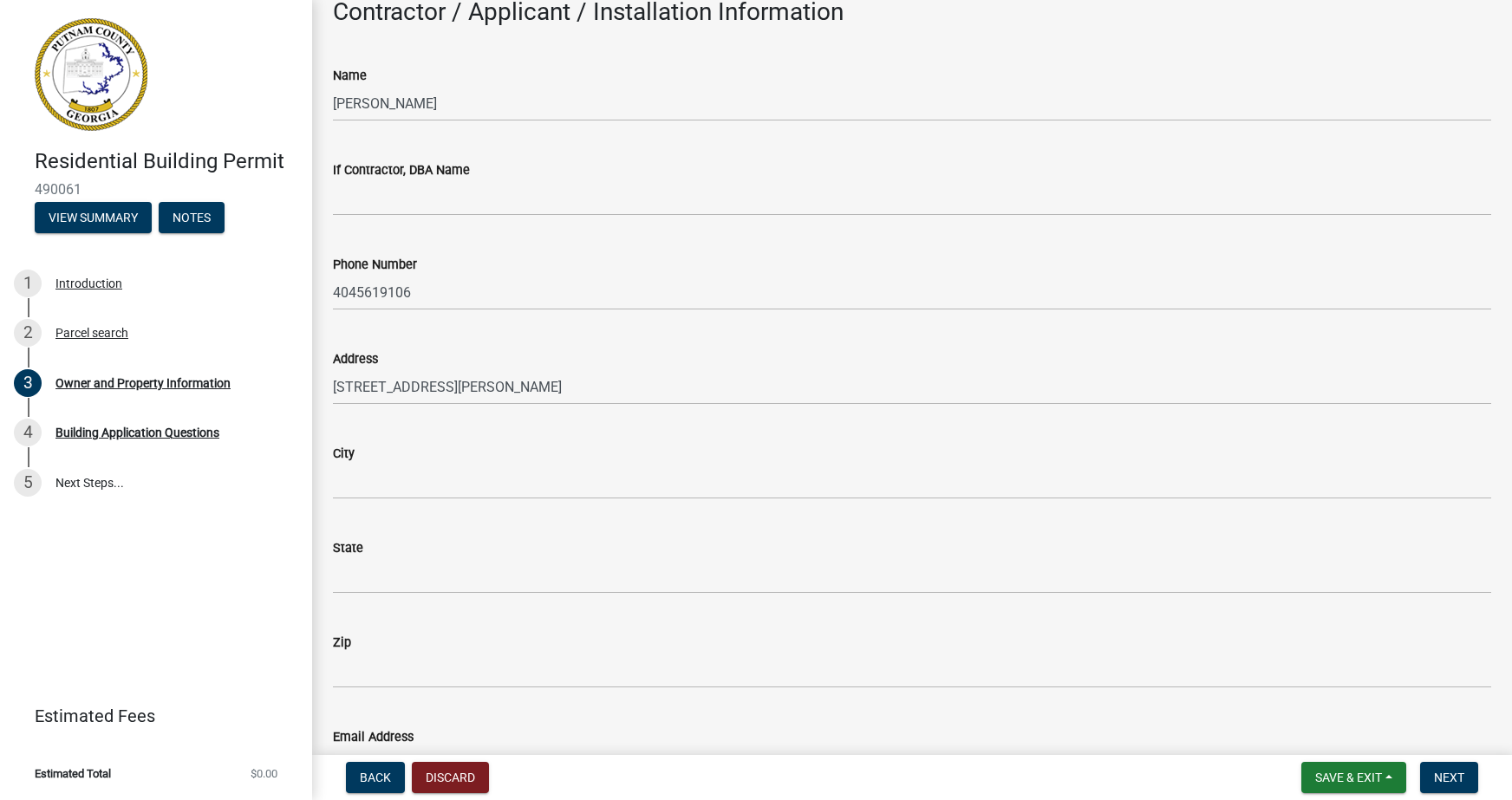
scroll to position [1474, 0]
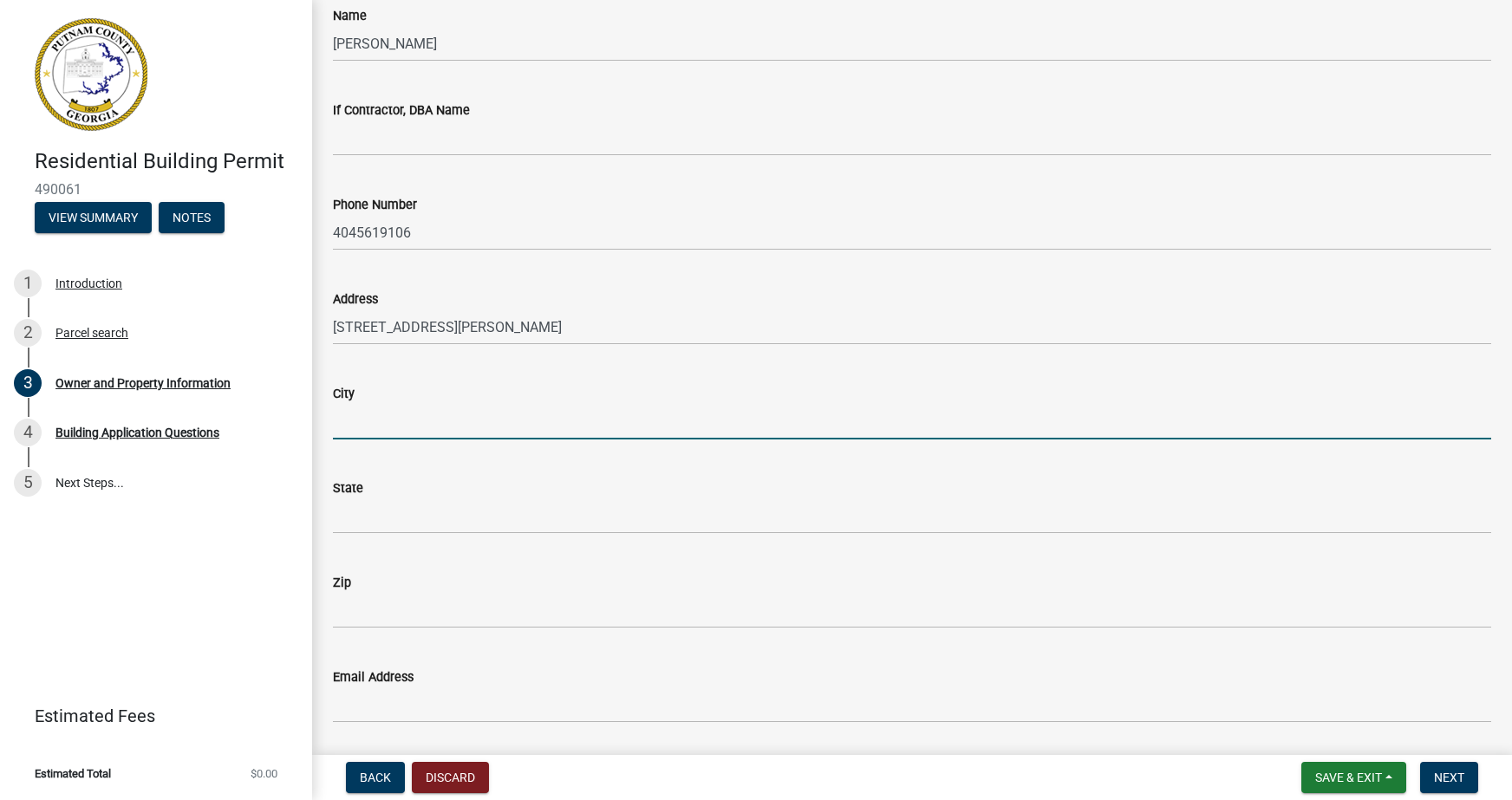
click at [375, 419] on input "City" at bounding box center [912, 421] width 1158 height 35
type input "[GEOGRAPHIC_DATA]"
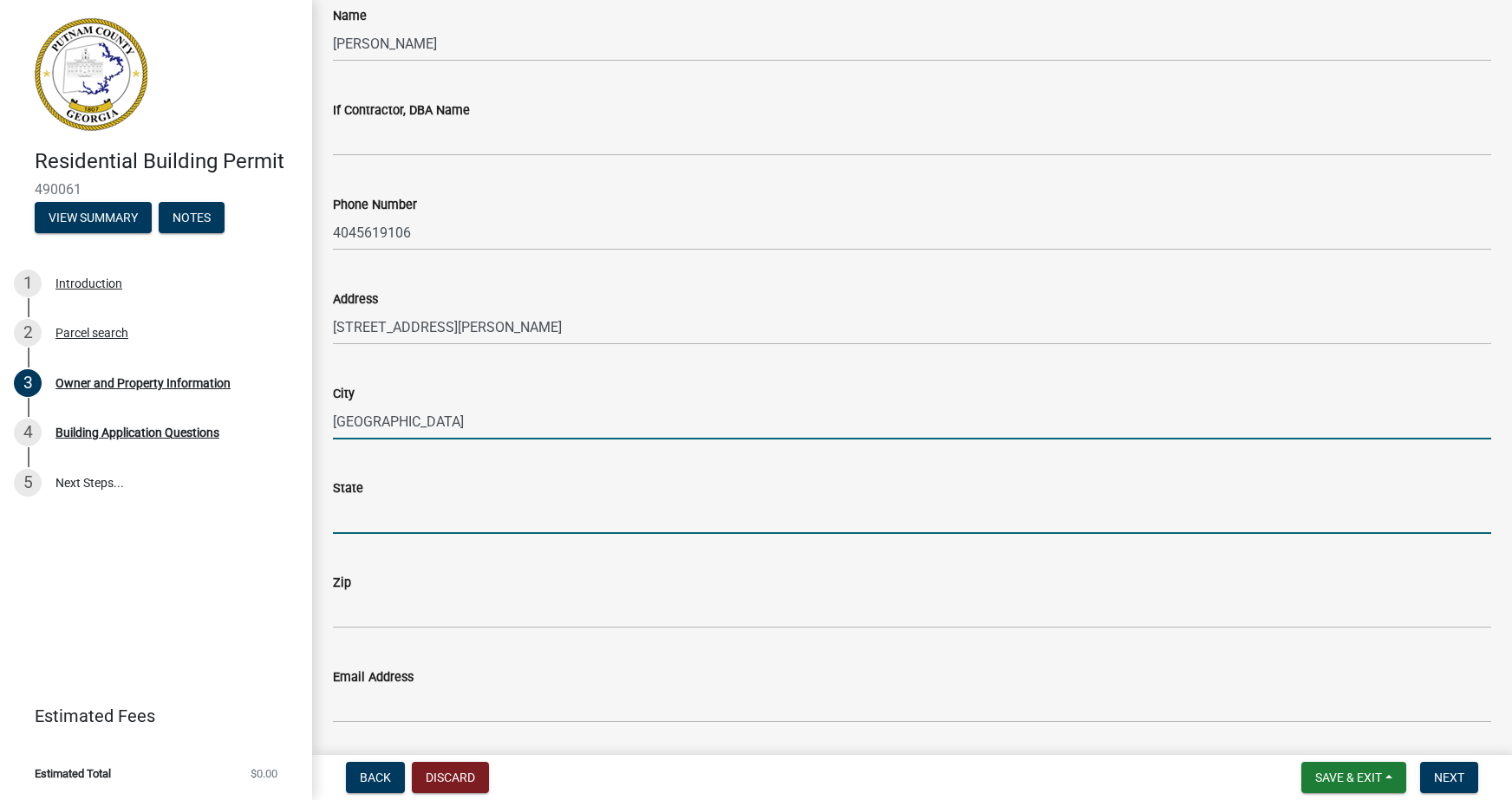
type input "GA"
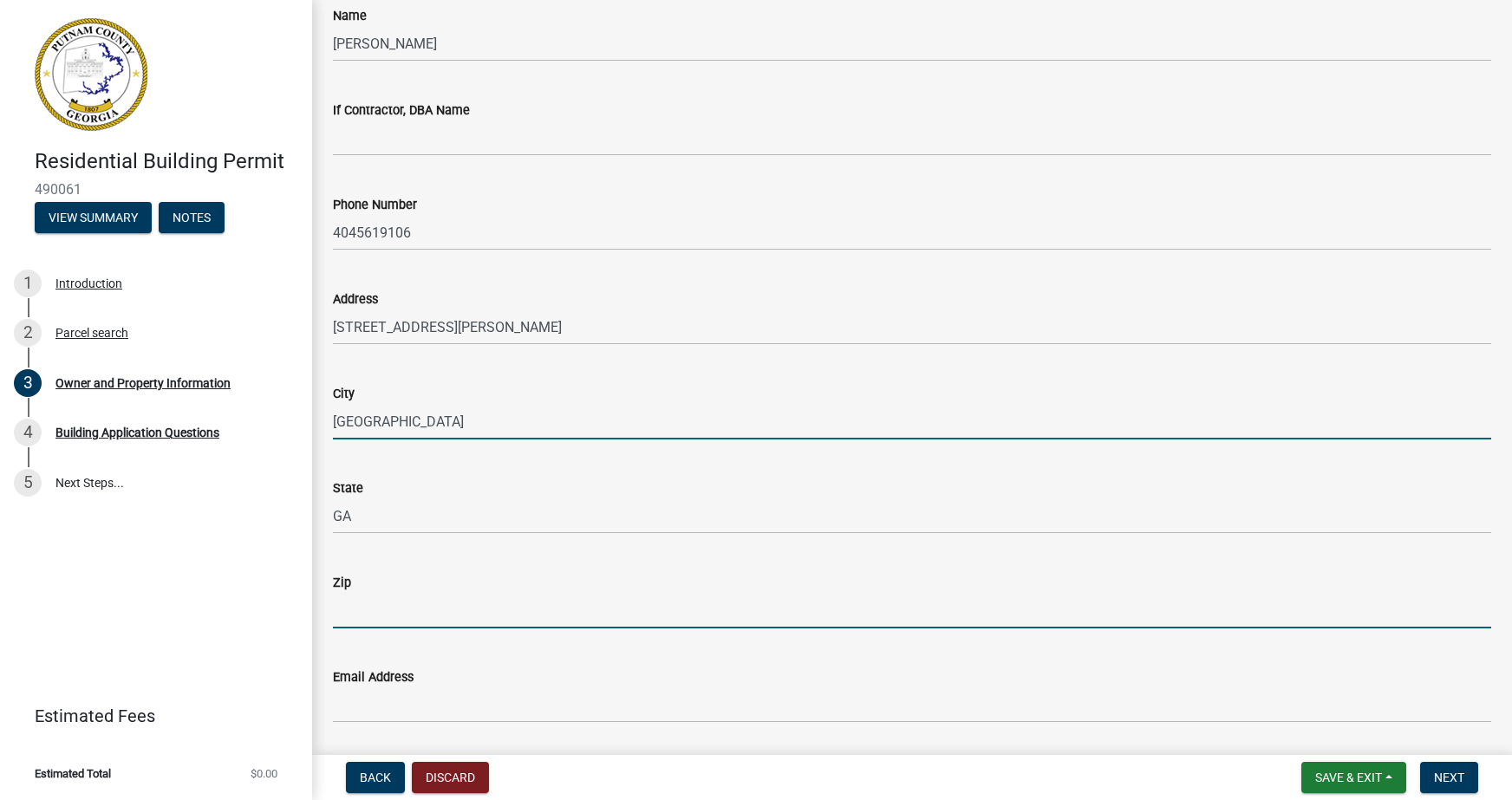
type input "31061"
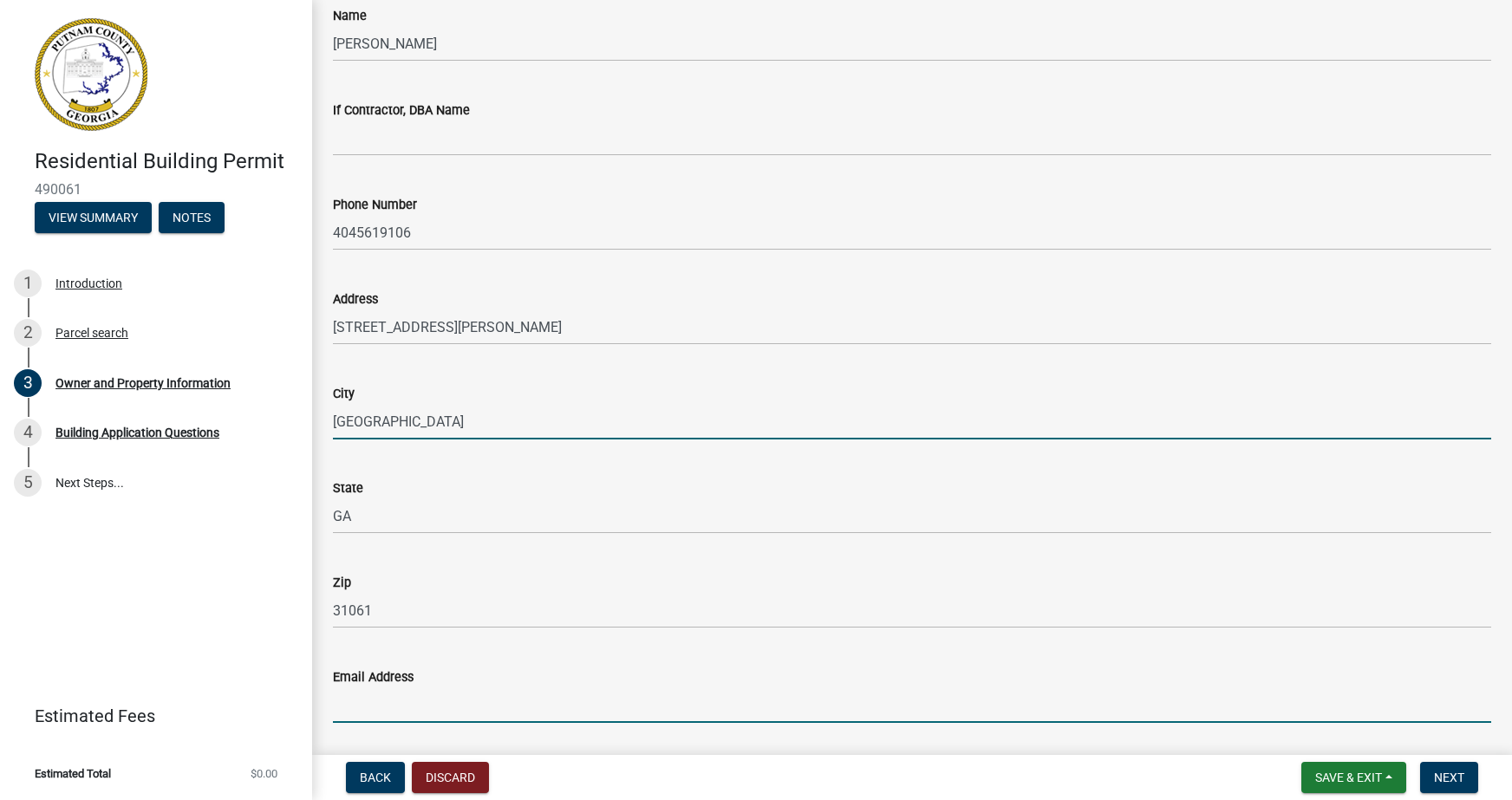
type input "[EMAIL_ADDRESS][DOMAIN_NAME]"
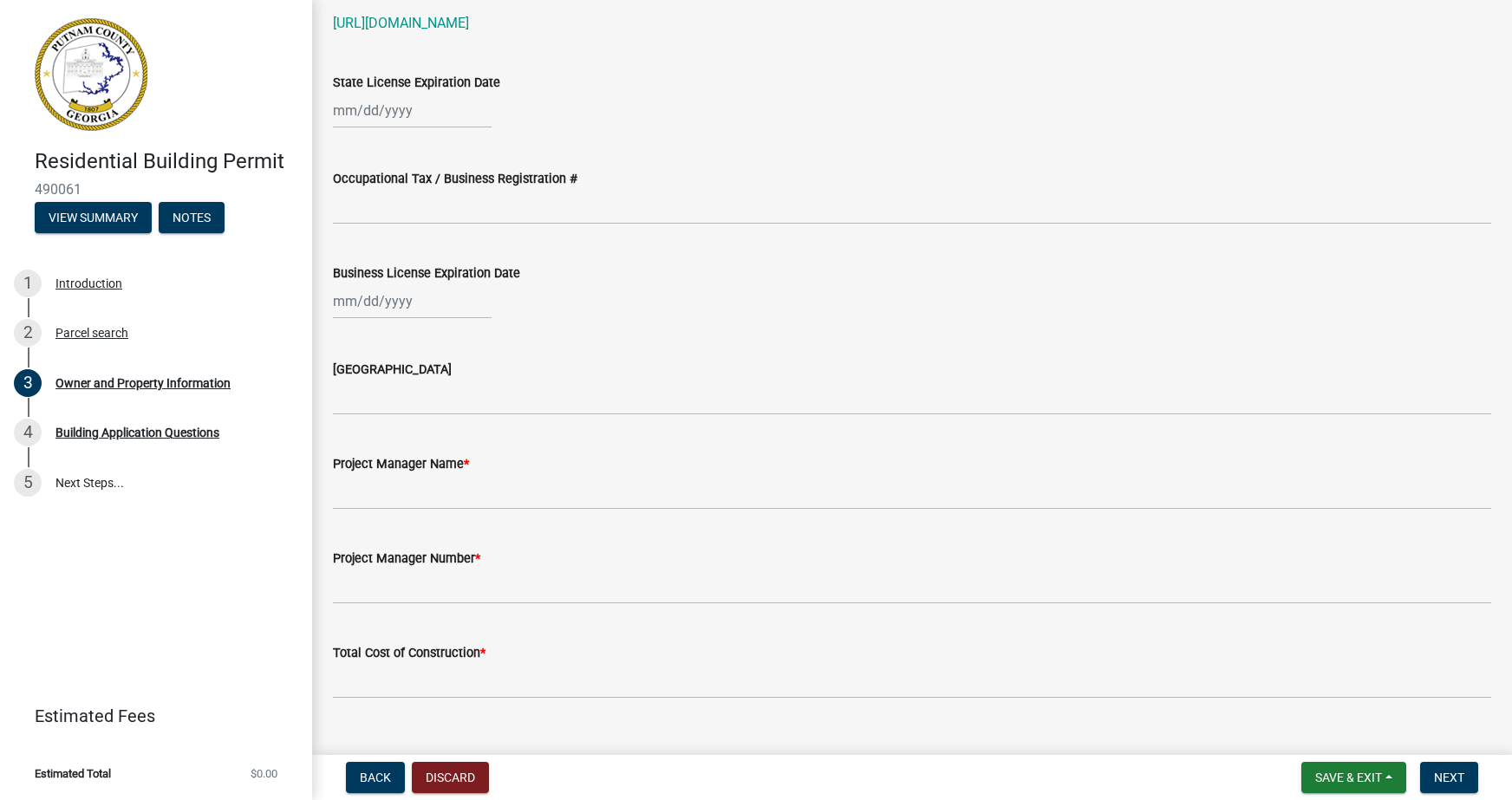
scroll to position [2515, 0]
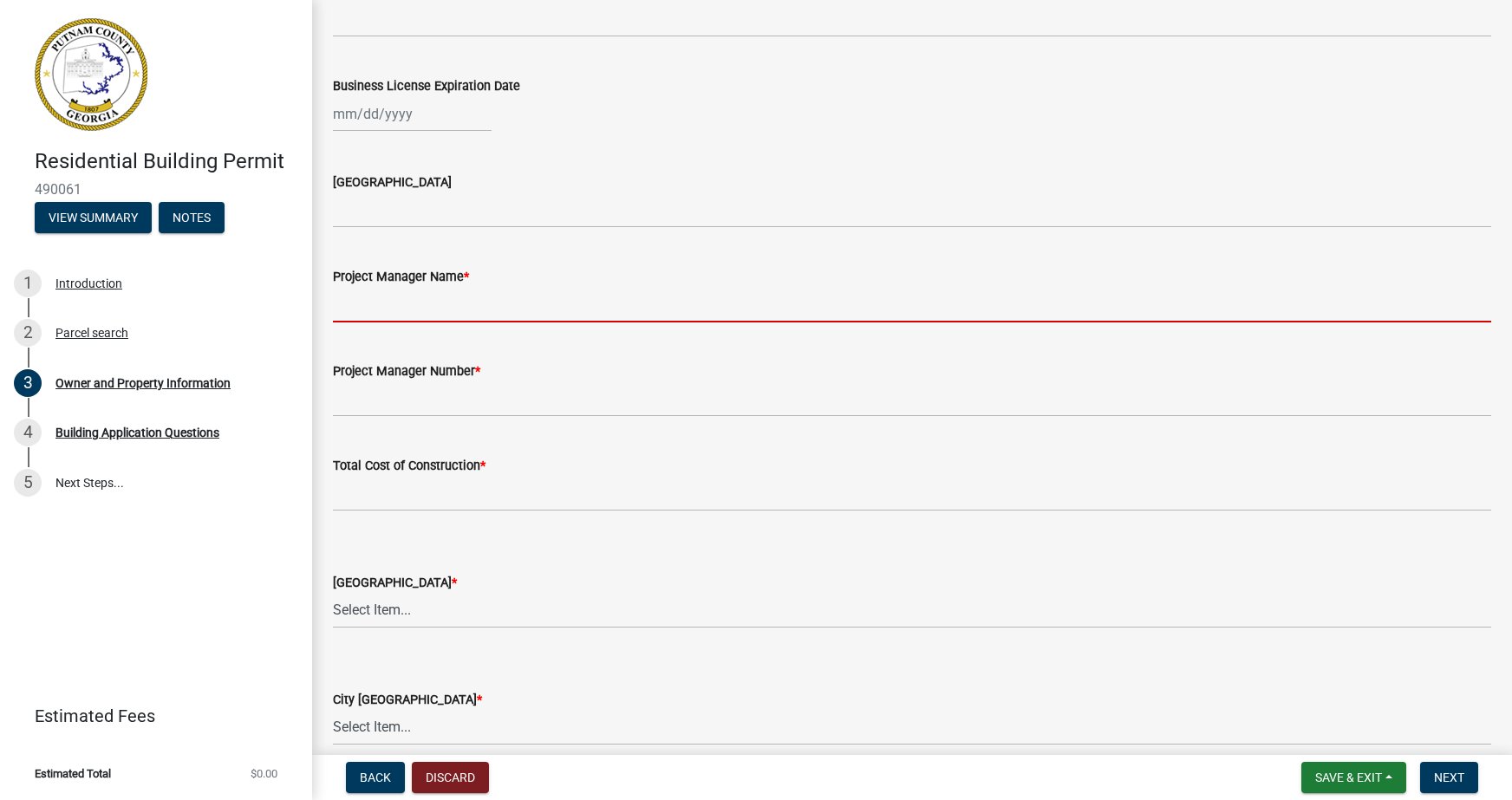
click at [405, 303] on input "Project Manager Name *" at bounding box center [912, 304] width 1158 height 35
type input "[PERSON_NAME]"
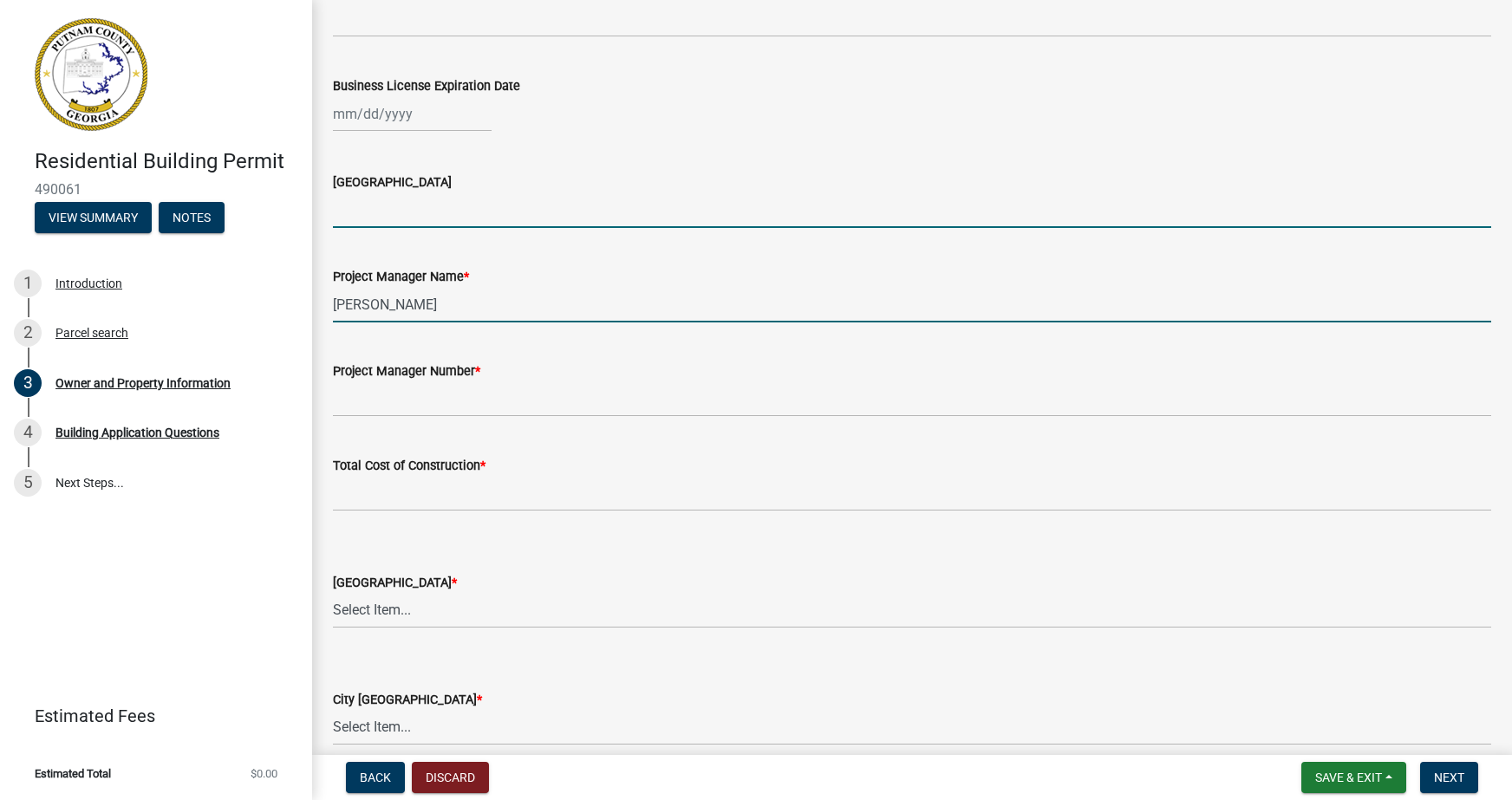
type input "GA"
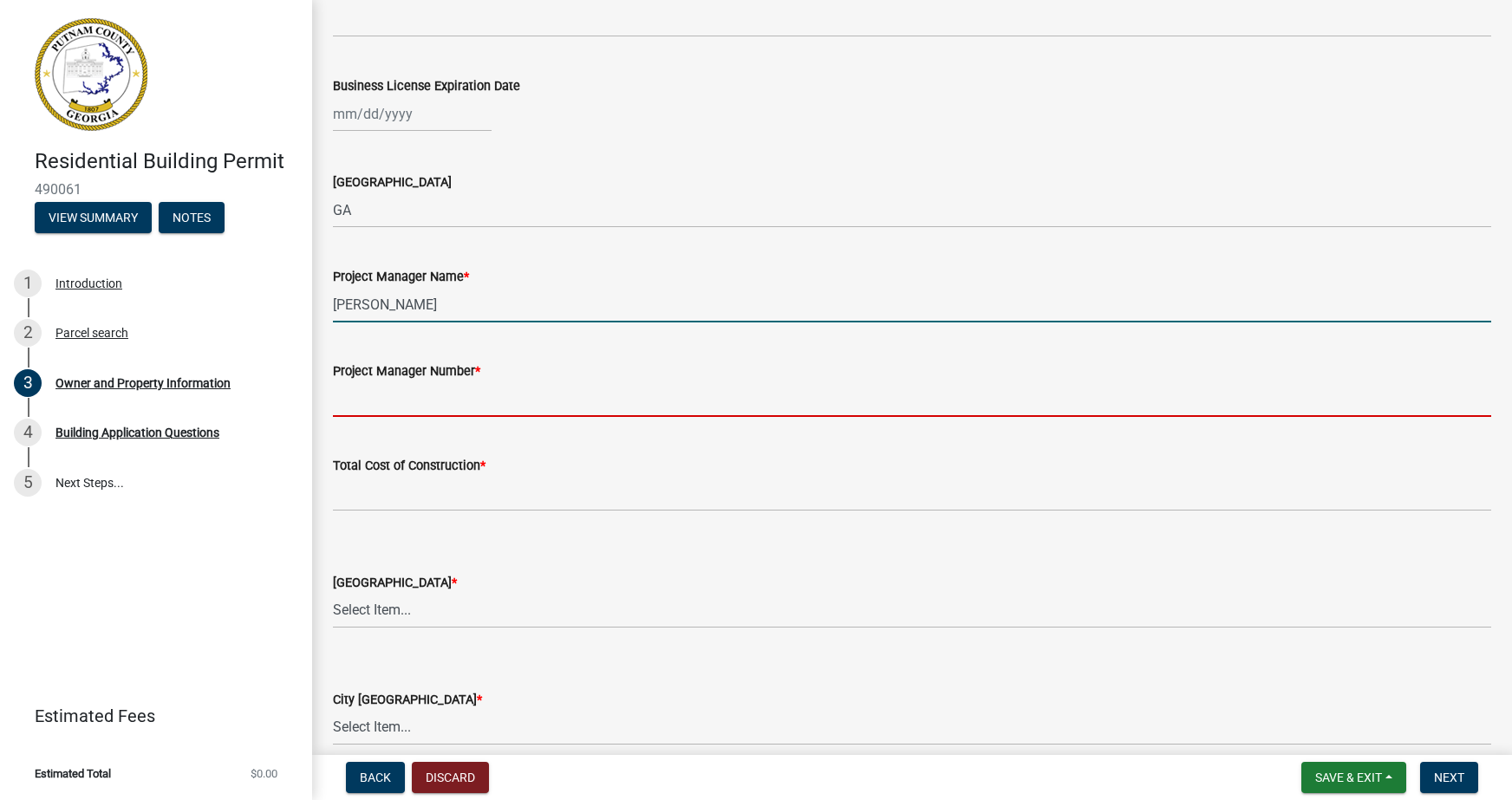
type input "4045619106"
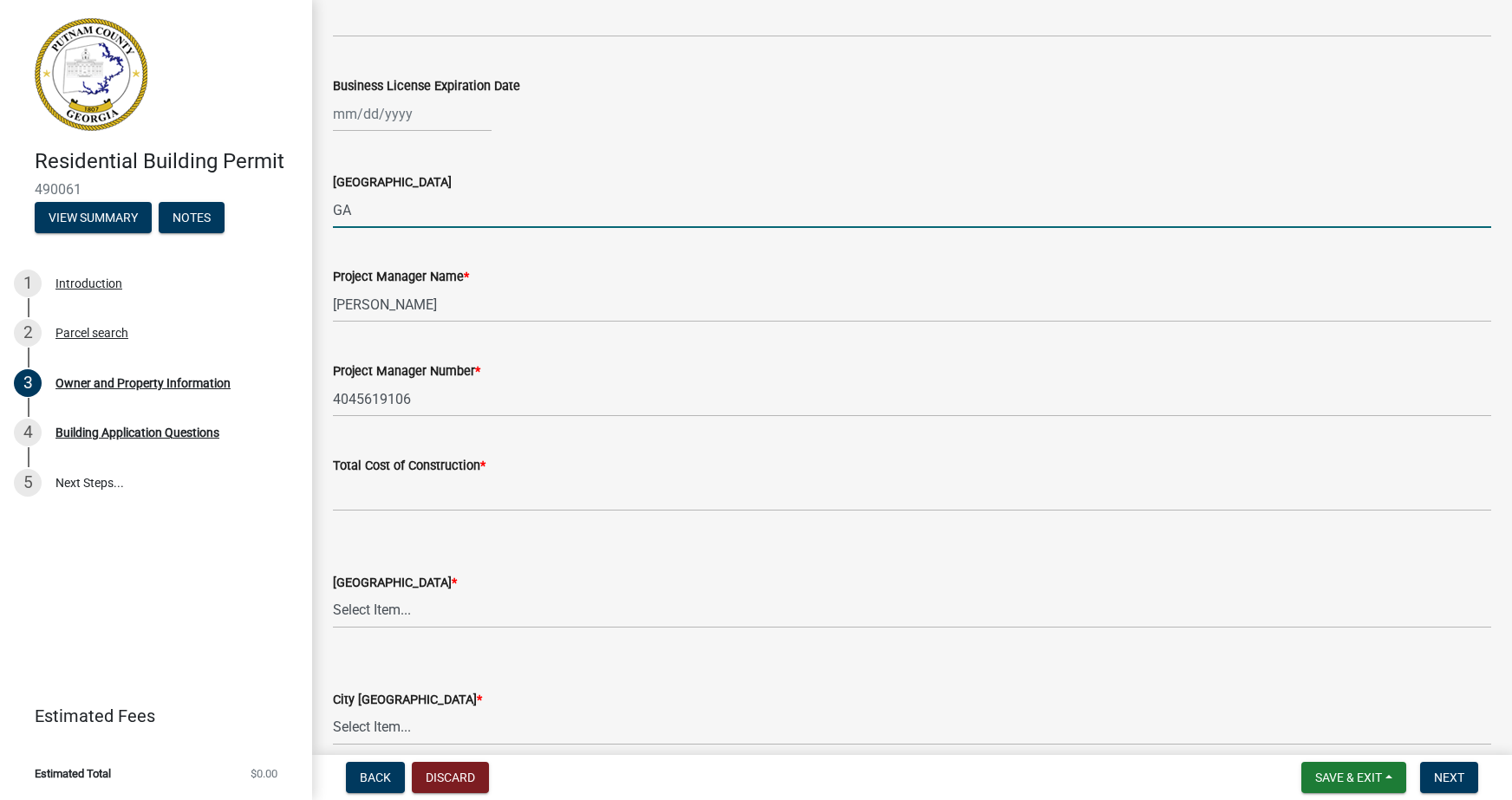
click at [390, 209] on input "GA" at bounding box center [912, 210] width 1158 height 35
type input "G"
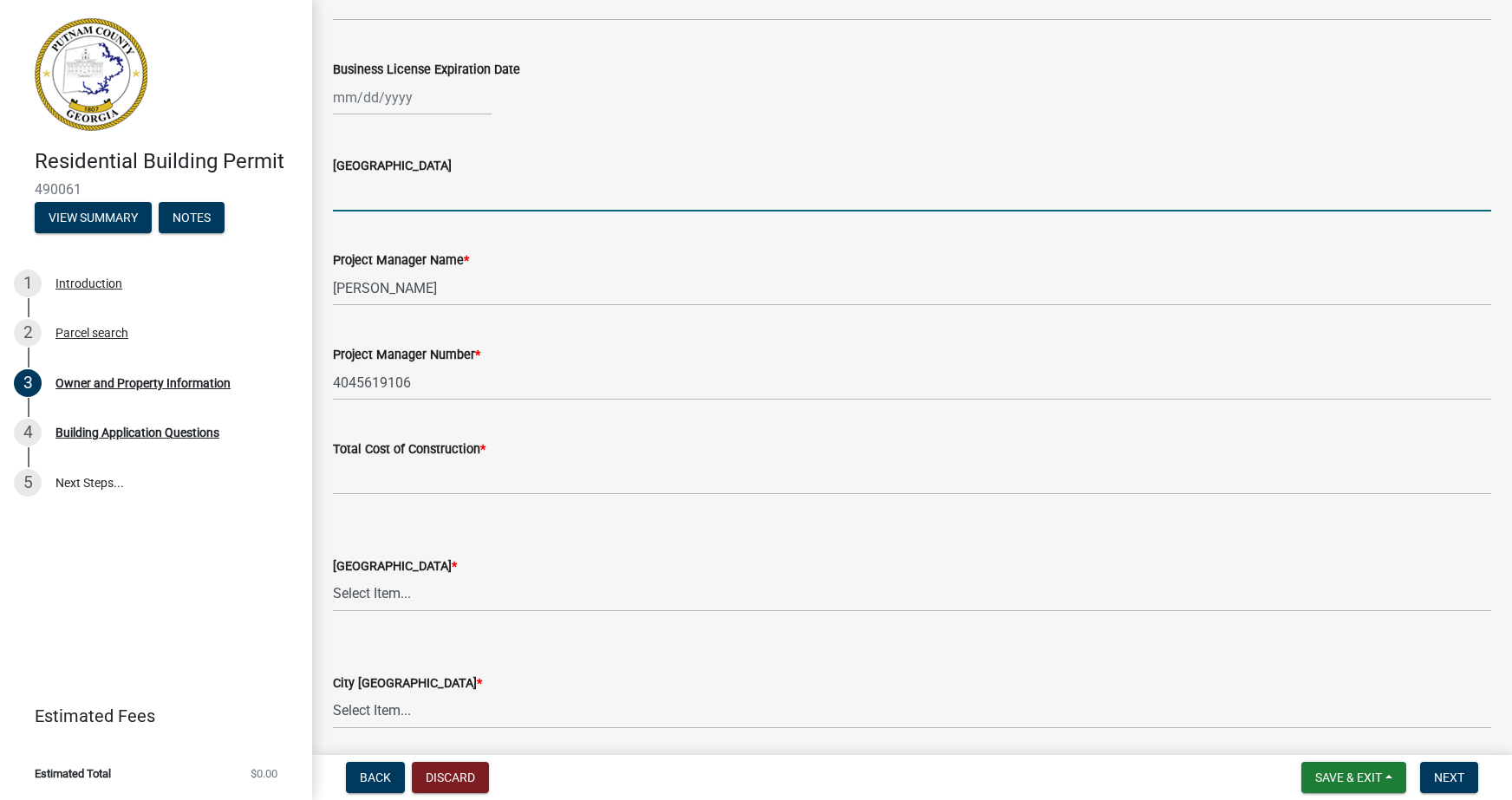
scroll to position [2570, 0]
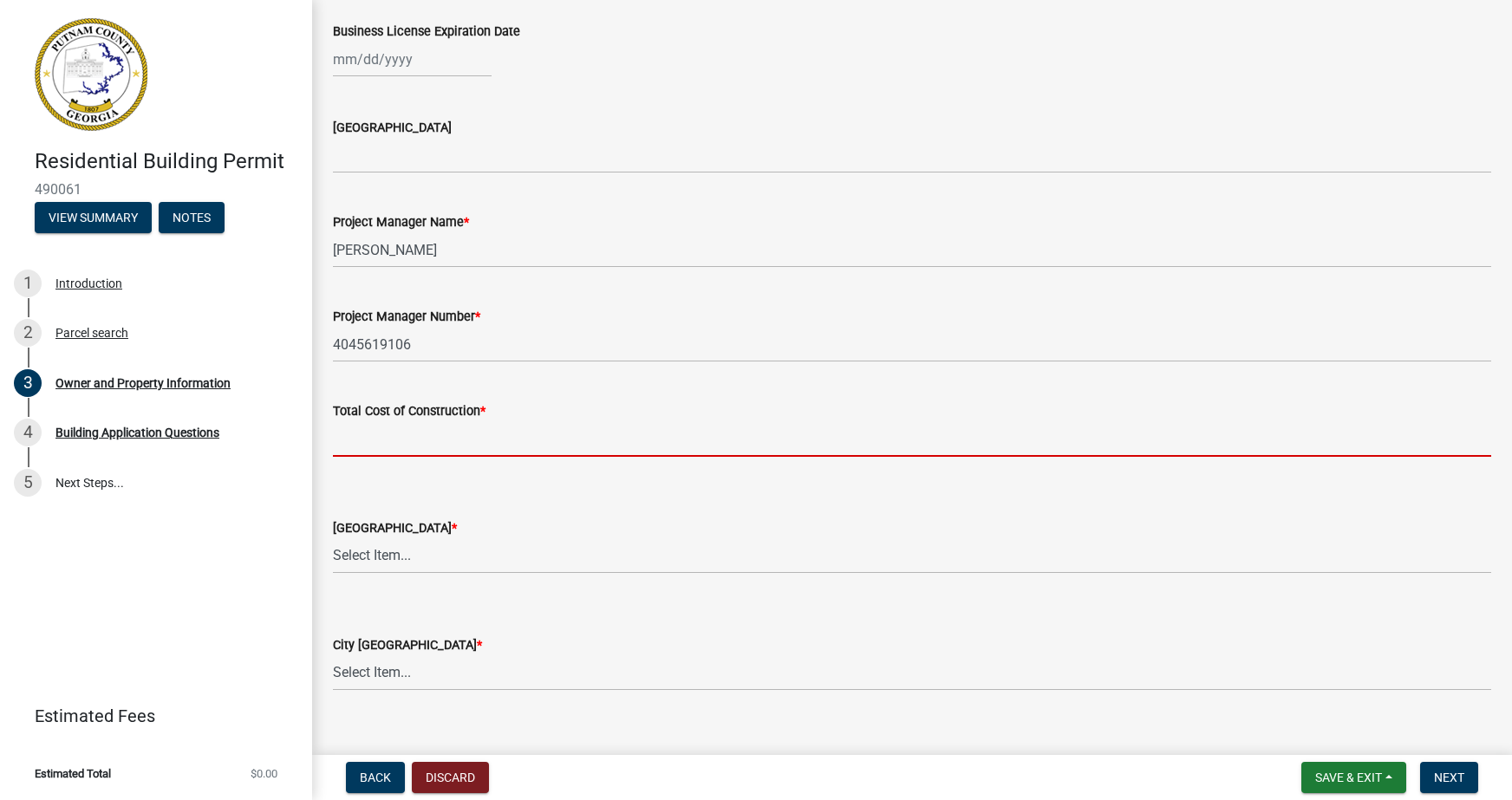
click at [429, 447] on input "text" at bounding box center [912, 438] width 1158 height 35
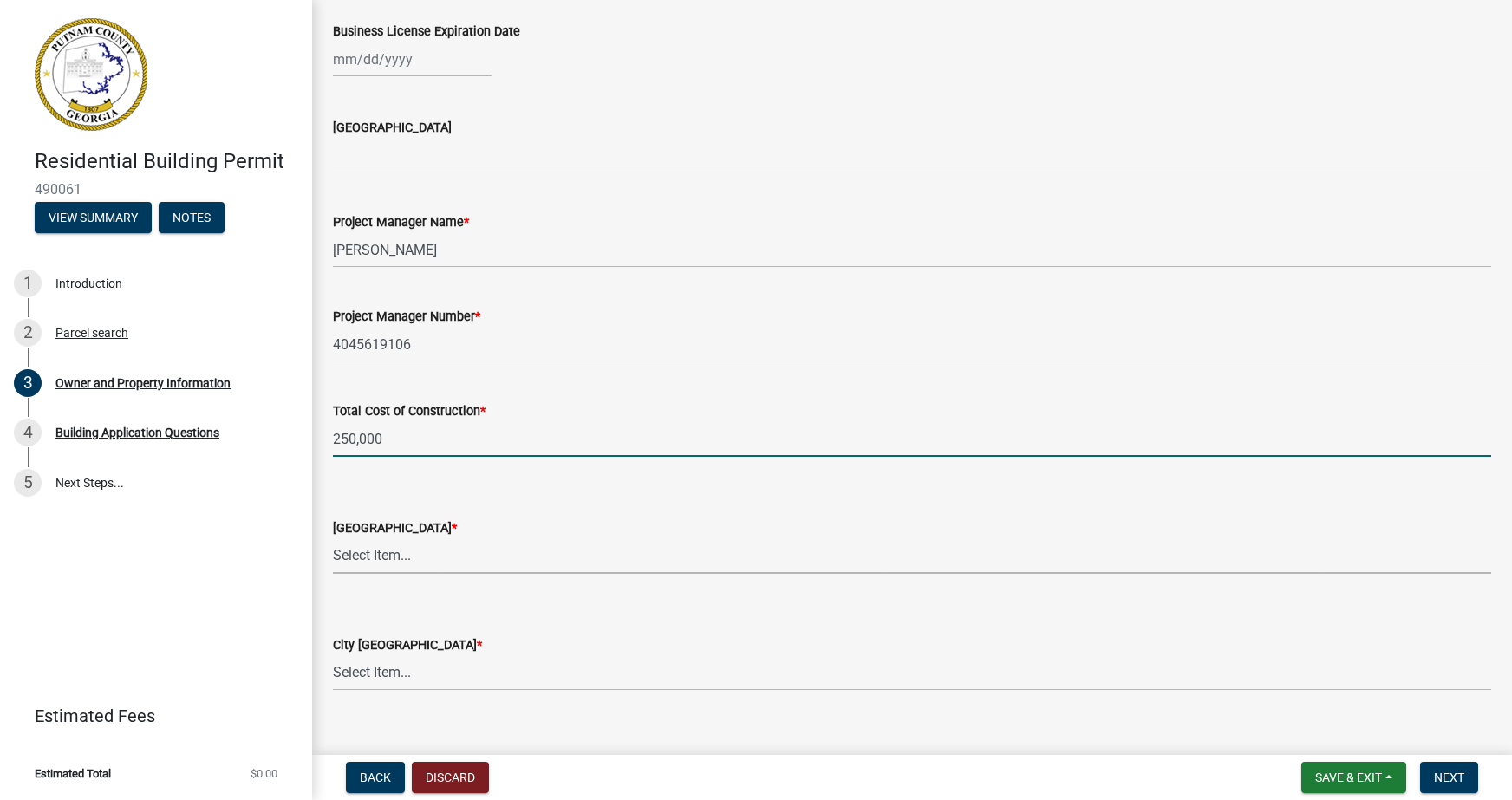
type input "250000"
click at [461, 554] on select "Select Item... AG-1 R-1R R-1 R-2 MHP RM-1 RM-3 C-1 C-2 I-M PUD N/A" at bounding box center [912, 555] width 1158 height 35
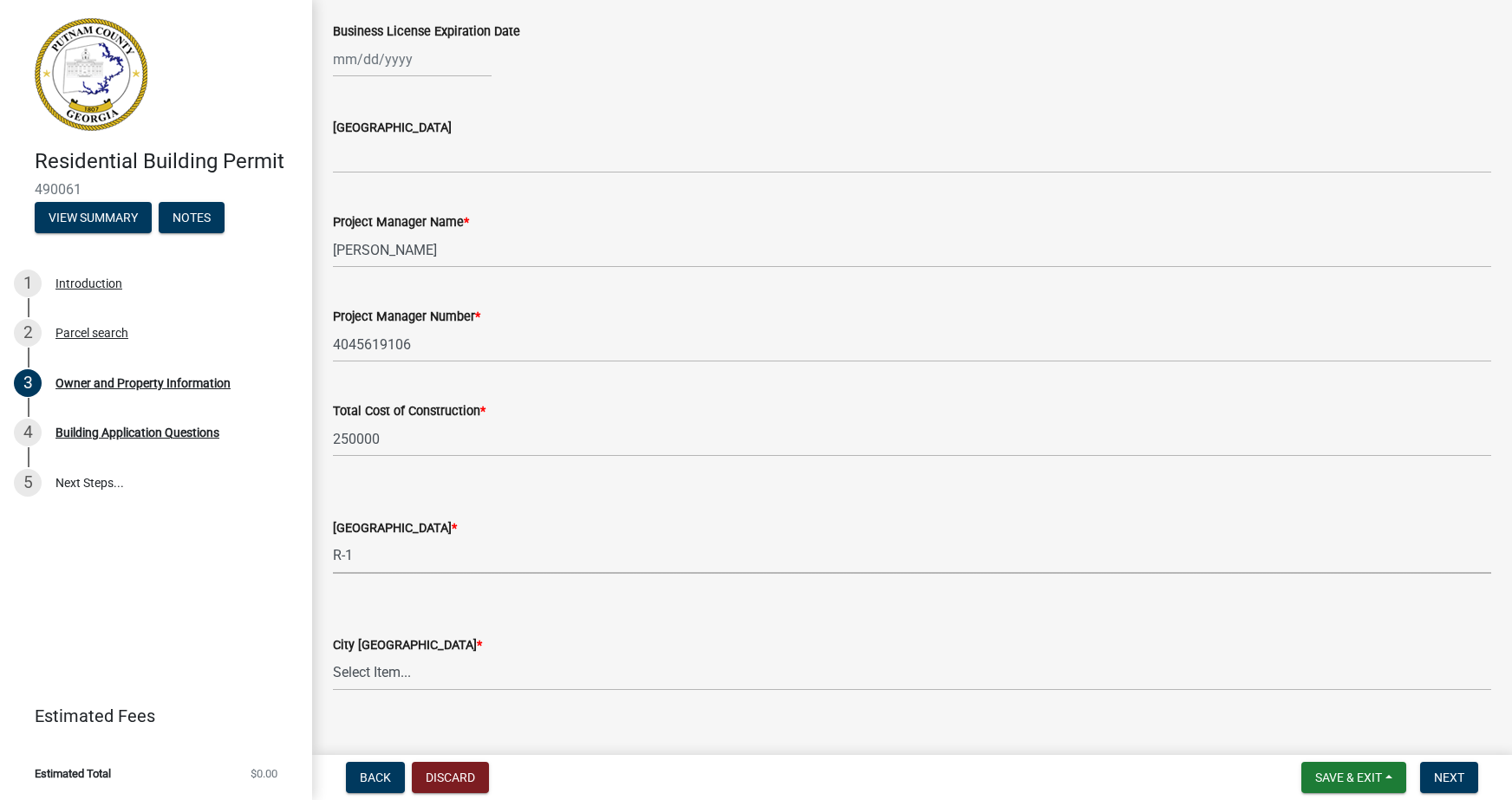
click at [333, 538] on select "Select Item... AG-1 R-1R R-1 R-2 MHP RM-1 RM-3 C-1 C-2 I-M PUD N/A" at bounding box center [912, 555] width 1158 height 35
select select "34fe85c2-5f76-4343-b6bb-8ca387e0bed7"
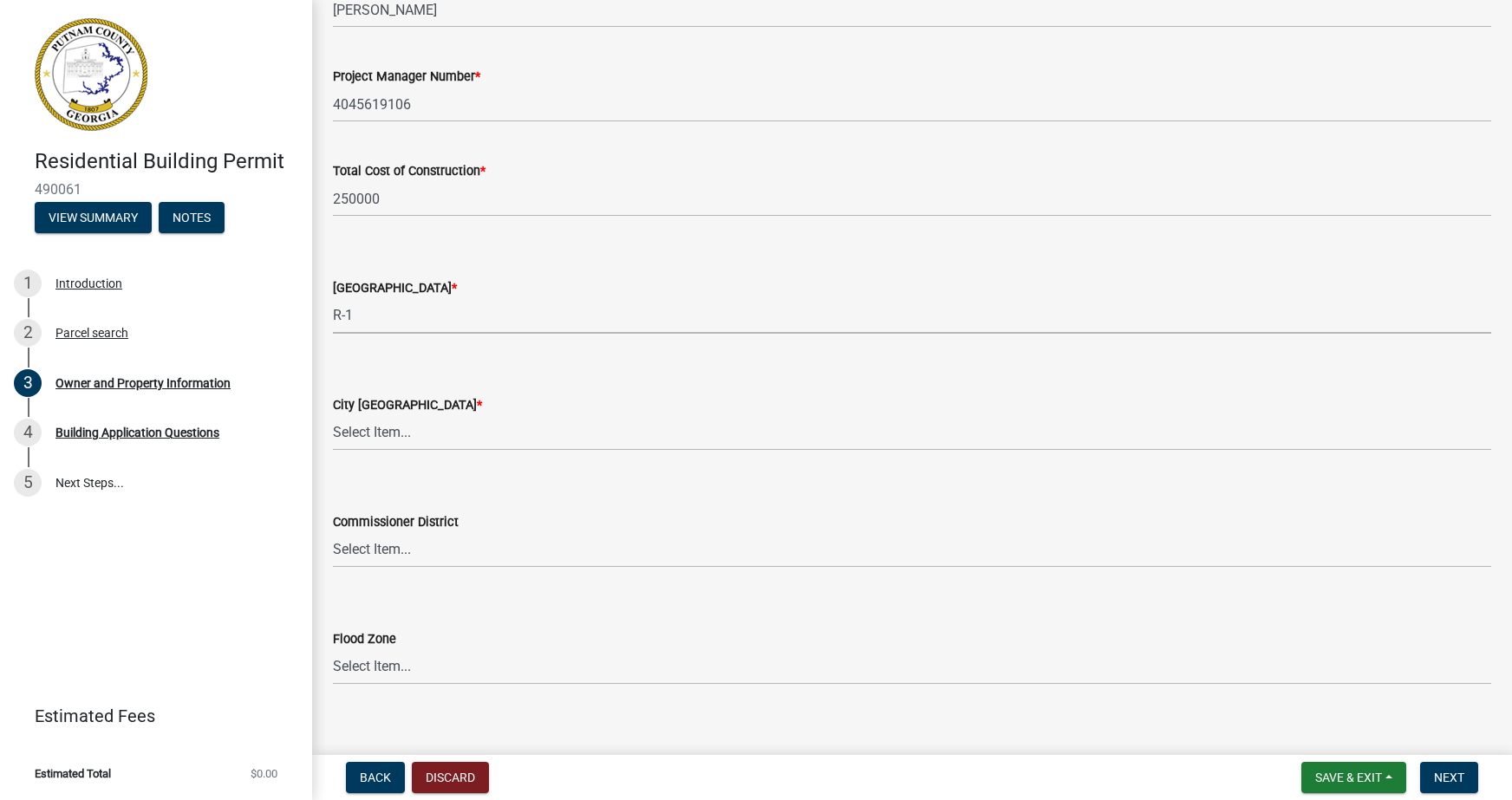
scroll to position [2830, 0]
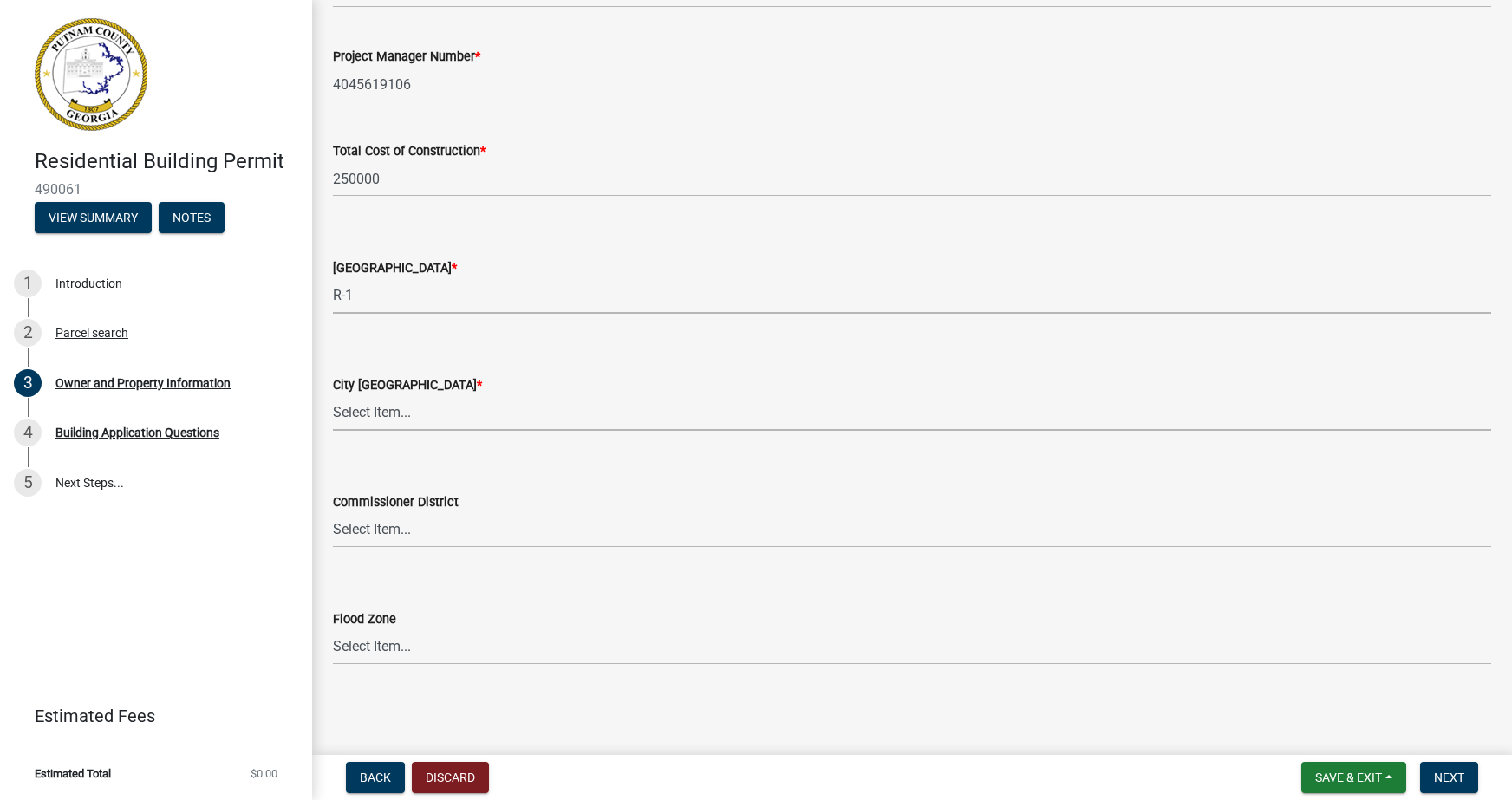
click at [391, 404] on select "Select Item... A-1 A-2 R-1 R-2 R-3 R-4 MHP C-1 C-2 I-1 I-2 DB FH H-P N/A" at bounding box center [912, 412] width 1158 height 35
click at [333, 395] on select "Select Item... A-1 A-2 R-1 R-2 R-3 R-4 MHP C-1 C-2 I-1 I-2 DB FH H-P N/A" at bounding box center [912, 412] width 1158 height 35
click at [403, 532] on select "Select Item... District 1 District 2 District 3 District 4" at bounding box center [912, 529] width 1158 height 35
click at [405, 529] on select "Select Item... District 1 District 2 District 3 District 4" at bounding box center [912, 529] width 1158 height 35
click at [409, 642] on select "Select Item... Zone A Zone V Zone A99 Zone AE Zone AO Zone AH Zone VE Zone AR Z…" at bounding box center [912, 647] width 1158 height 35
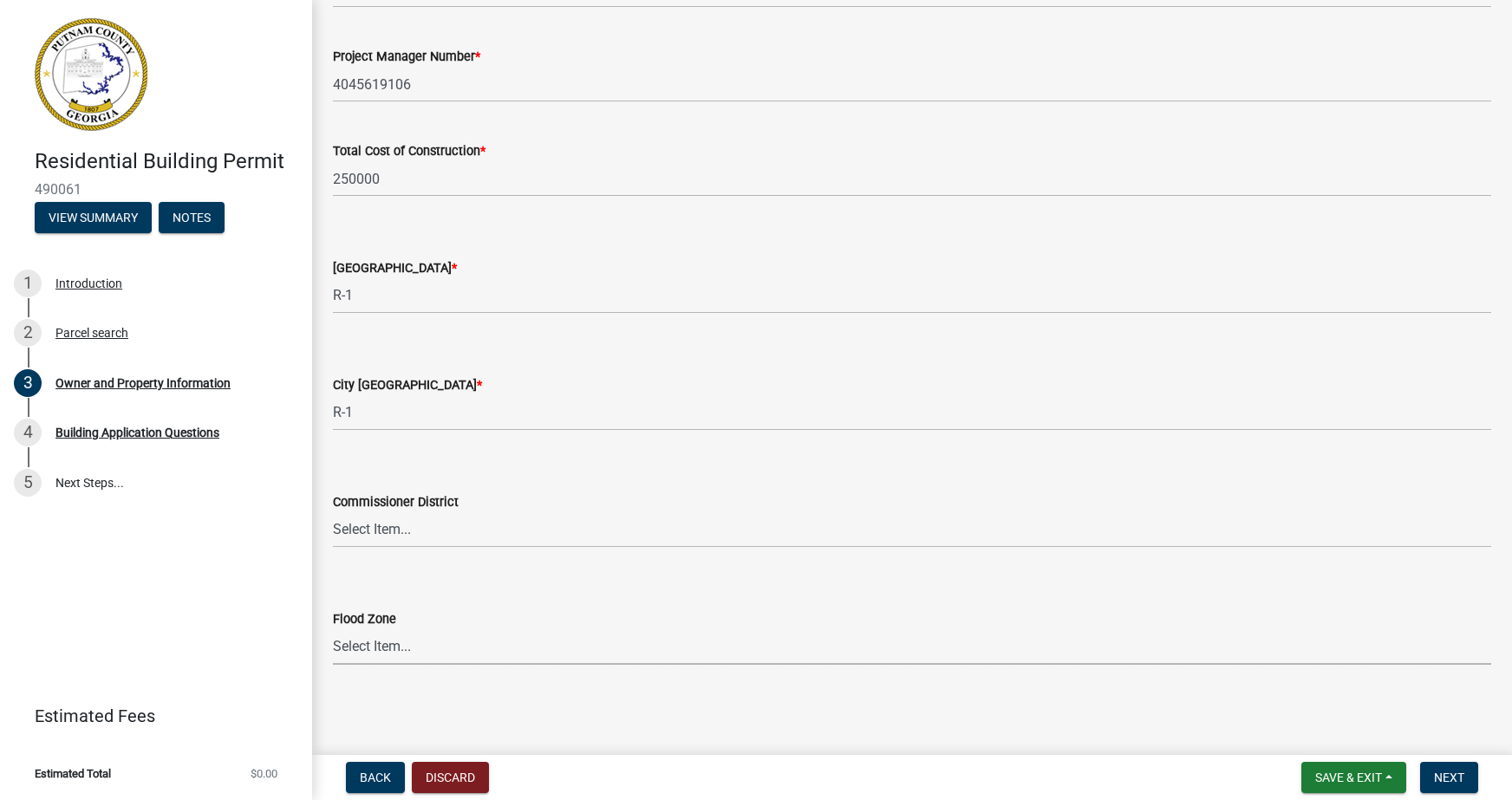
click at [399, 336] on div "City Zoning District * Select Item... A-1 A-2 R-1 R-2 R-3 R-4 MHP C-1 C-2 I-1 I…" at bounding box center [912, 381] width 1158 height 102
click at [55, 609] on div "Residential Building Permit 490061 View Summary Notes 1 Introduction 2 Parcel s…" at bounding box center [155, 400] width 312 height 800
click at [374, 413] on select "Select Item... A-1 A-2 R-1 R-2 R-3 R-4 MHP C-1 C-2 I-1 I-2 DB FH H-P N/A" at bounding box center [912, 412] width 1158 height 35
click at [333, 395] on select "Select Item... A-1 A-2 R-1 R-2 R-3 R-4 MHP C-1 C-2 I-1 I-2 DB FH H-P N/A" at bounding box center [912, 412] width 1158 height 35
select select "83394b22-4a11-496c-8e5c-75ade2e72faf"
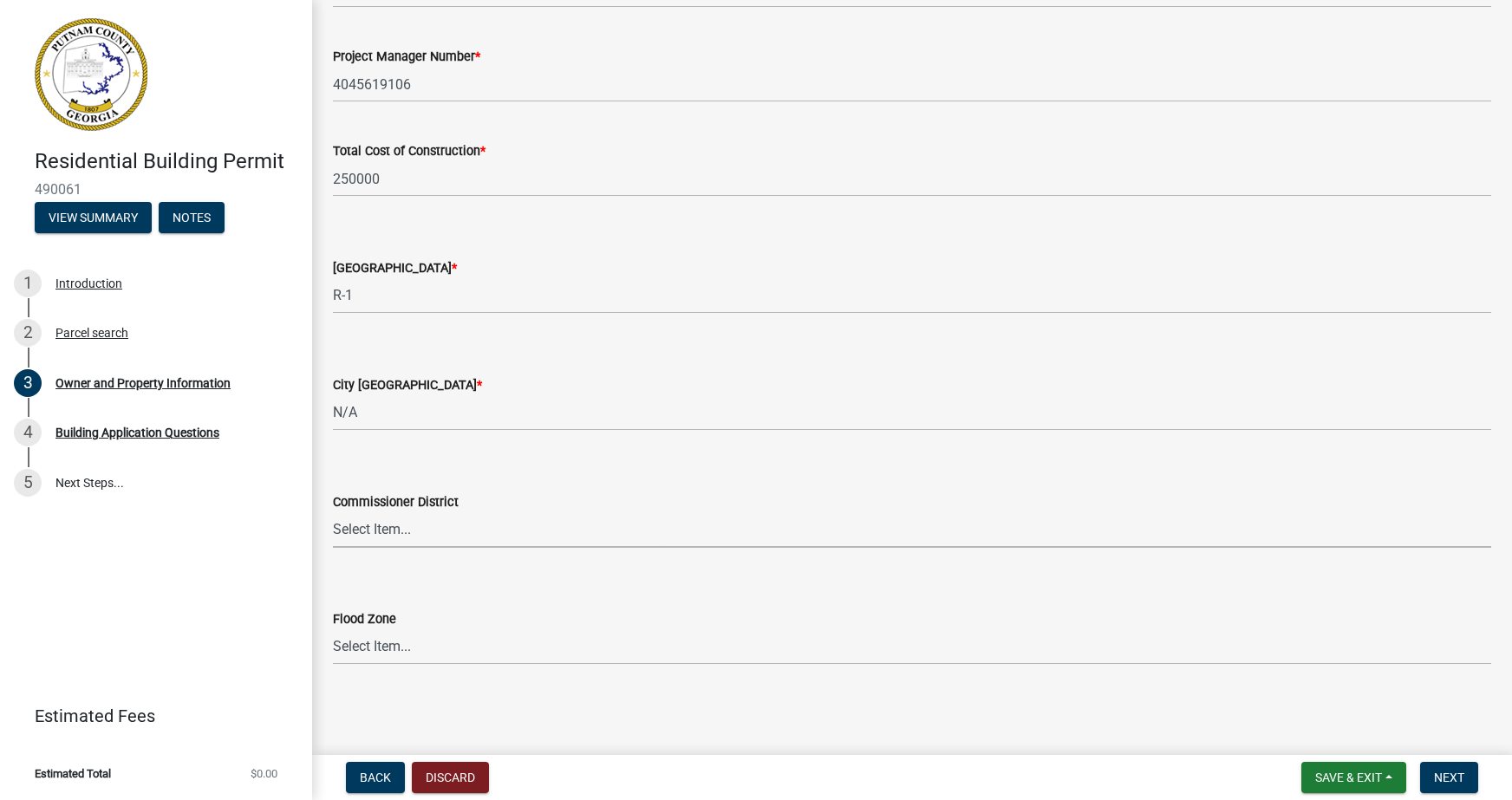
click at [389, 526] on select "Select Item... District 1 District 2 District 3 District 4" at bounding box center [912, 529] width 1158 height 35
click at [389, 529] on select "Select Item... District 1 District 2 District 3 District 4" at bounding box center [912, 529] width 1158 height 35
click at [333, 512] on select "Select Item... District 1 District 2 District 3 District 4" at bounding box center [912, 529] width 1158 height 35
select select "295c155f-de53-4b68-9fdd-08c8883e9b6f"
click at [394, 647] on select "Select Item... Zone A Zone V Zone A99 Zone AE Zone AO Zone AH Zone VE Zone AR Z…" at bounding box center [912, 647] width 1158 height 35
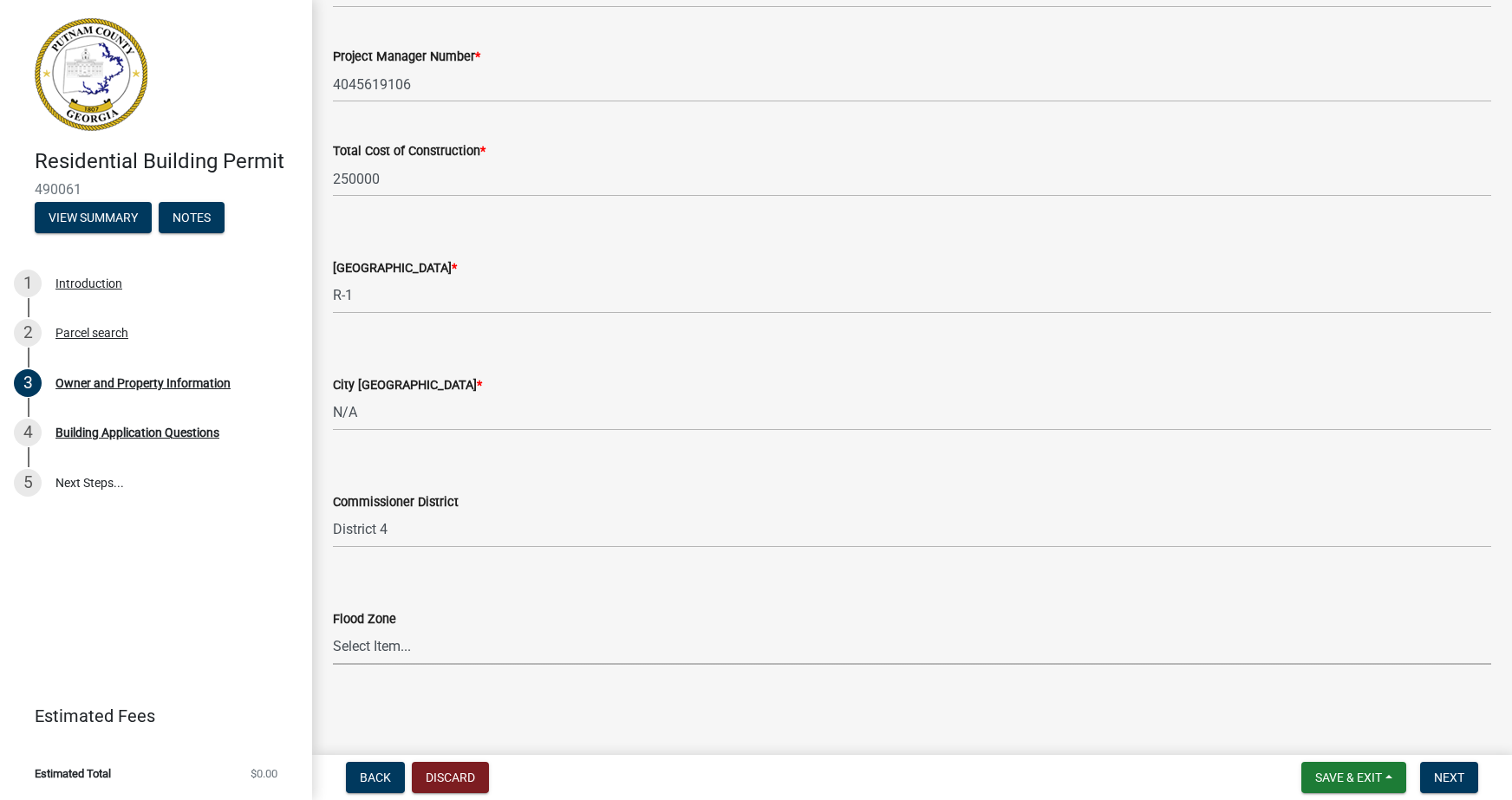
click at [428, 647] on select "Select Item... Zone A Zone V Zone A99 Zone AE Zone AO Zone AH Zone VE Zone AR Z…" at bounding box center [912, 647] width 1158 height 35
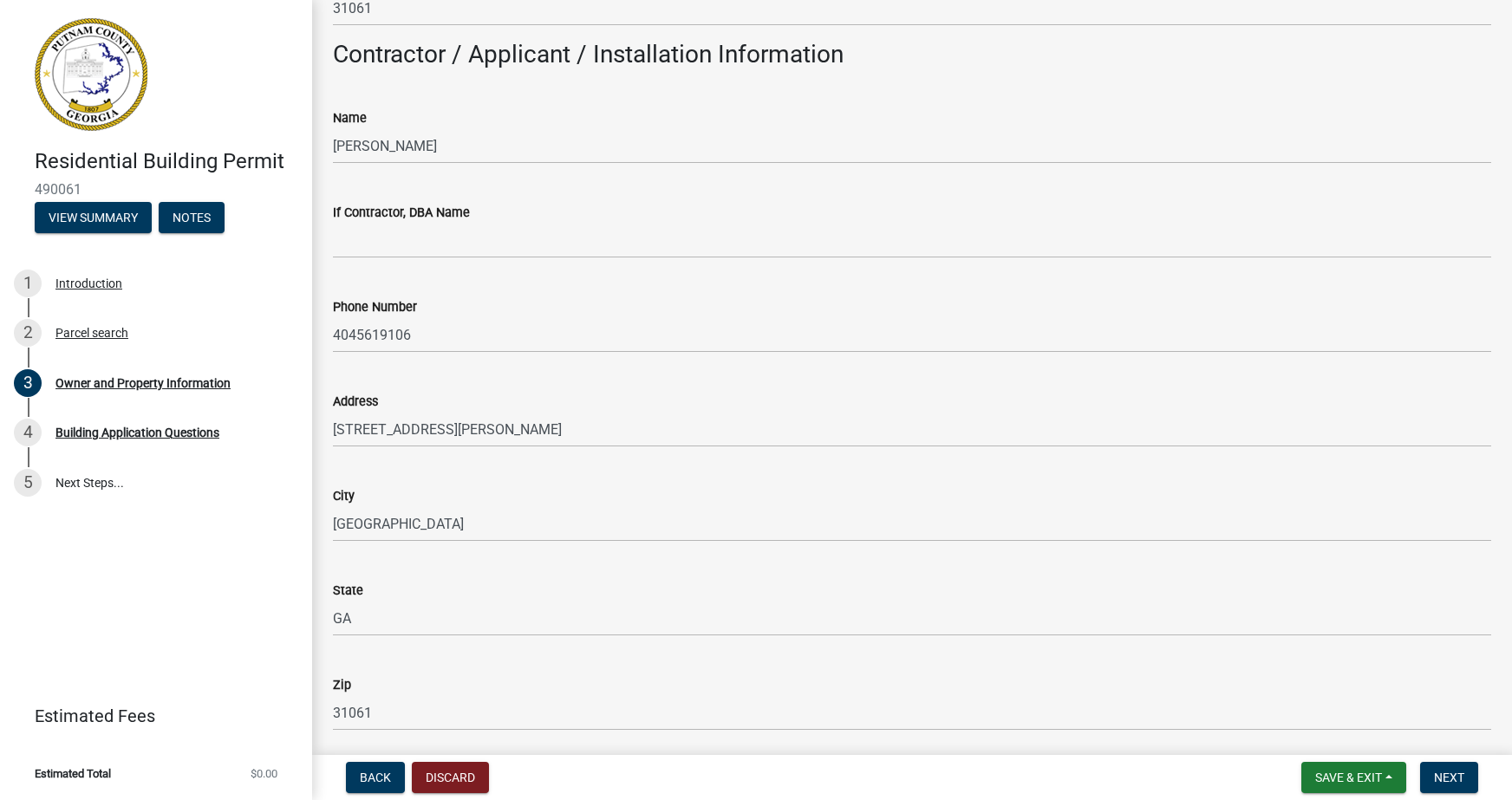
scroll to position [1387, 0]
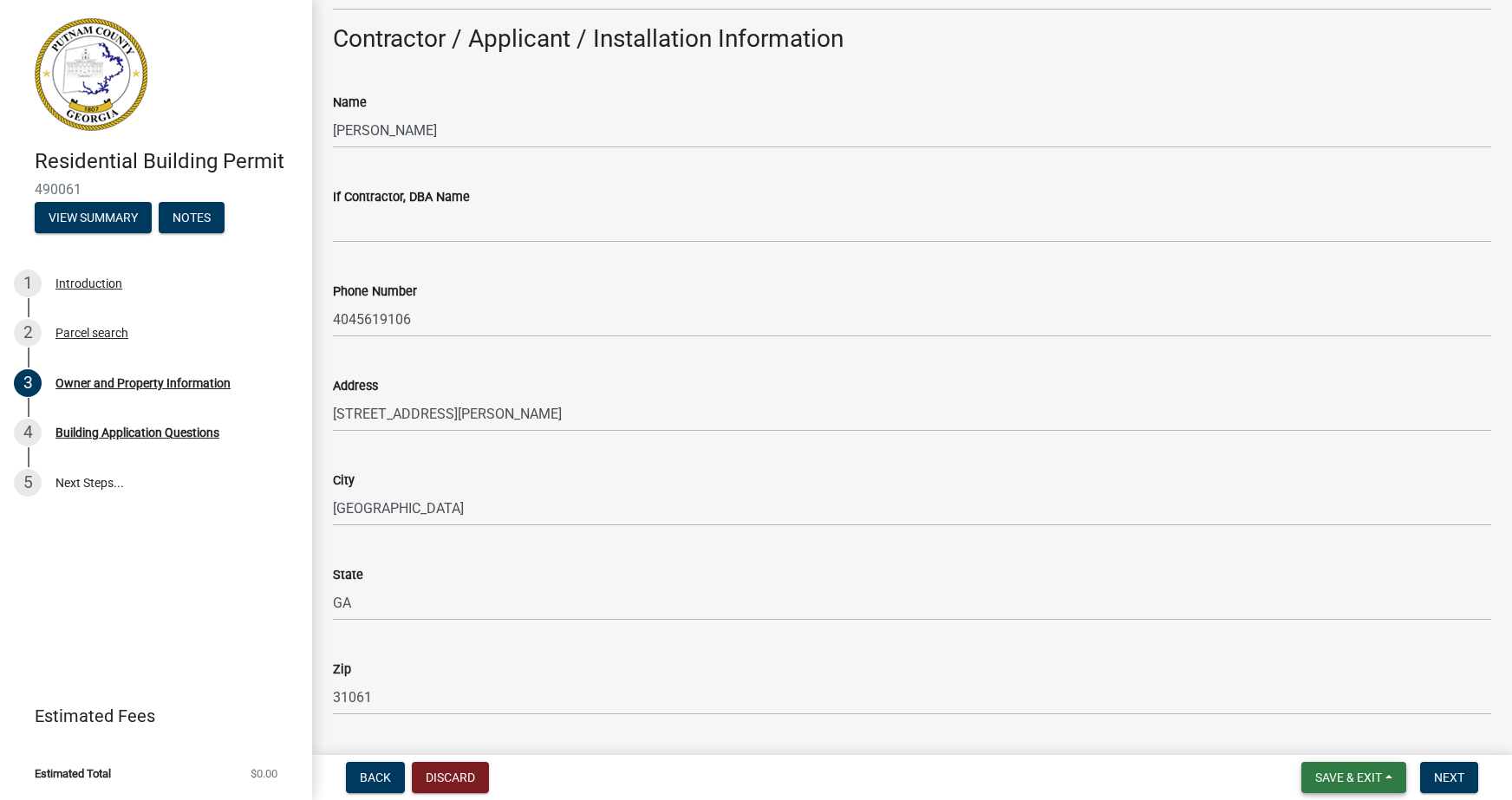
click at [1338, 775] on span "Save & Exit" at bounding box center [1348, 778] width 67 height 13
click at [1312, 689] on button "Save" at bounding box center [1337, 691] width 139 height 41
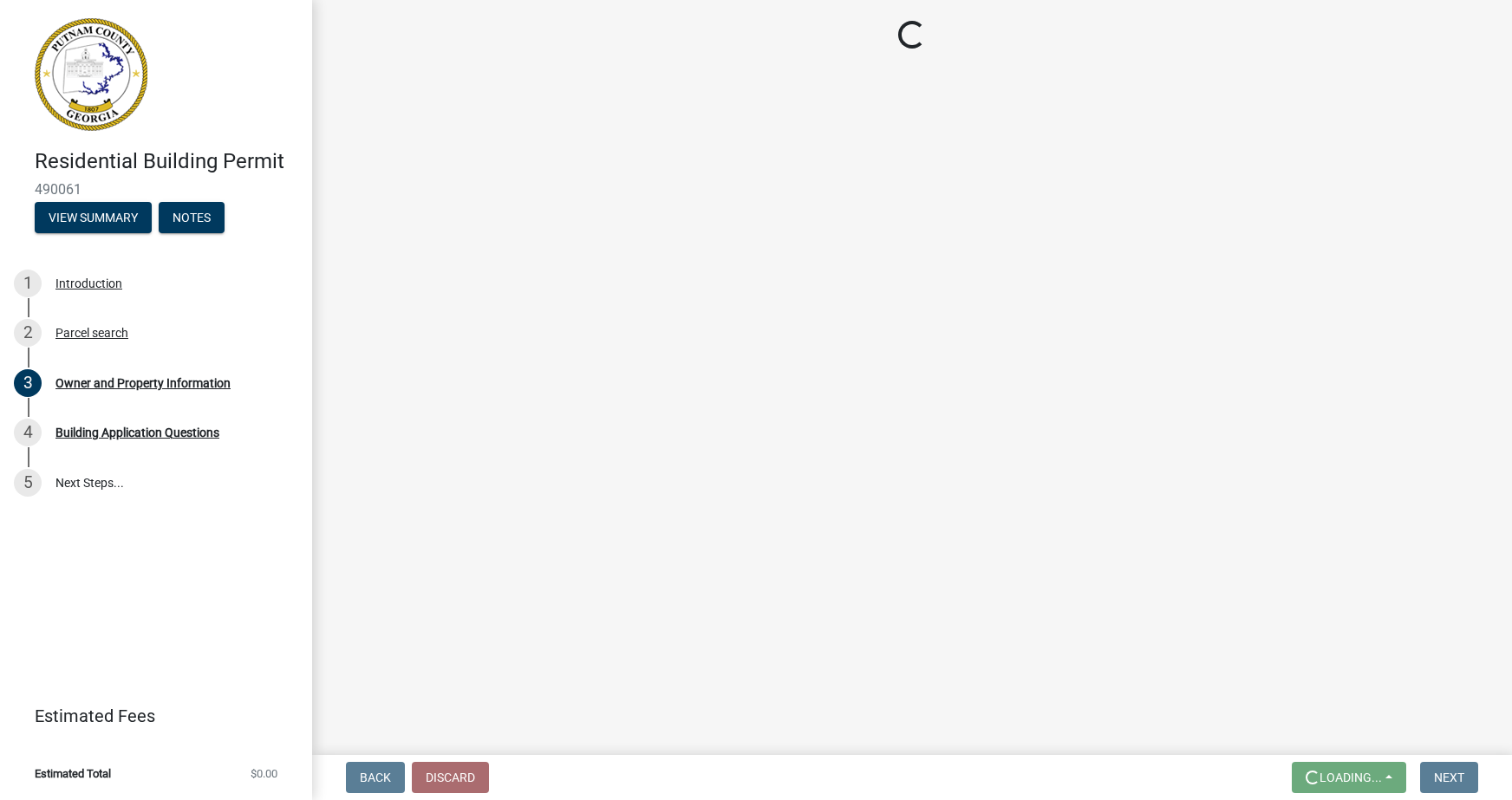
scroll to position [0, 0]
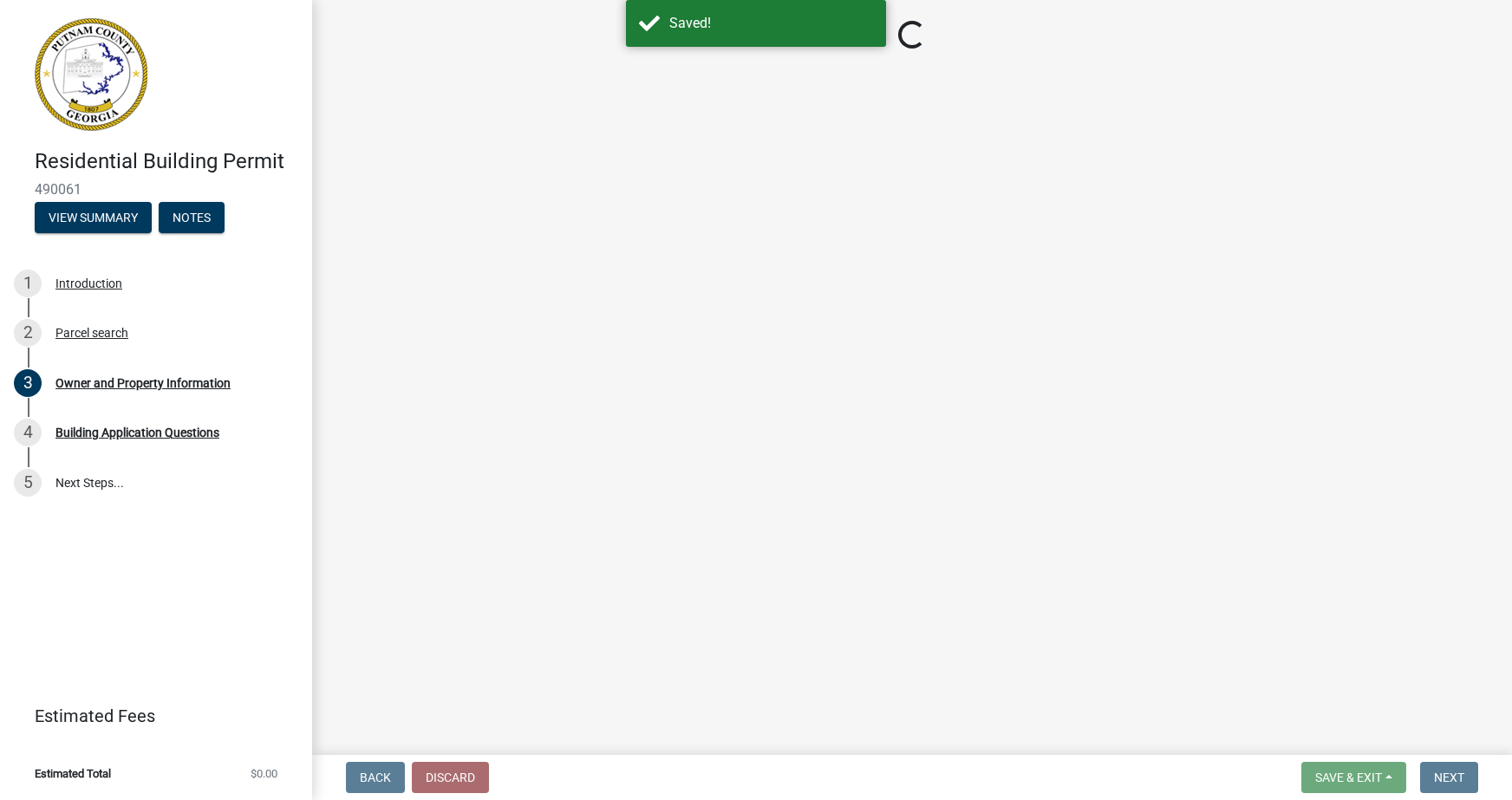
select select "34fe85c2-5f76-4343-b6bb-8ca387e0bed7"
select select "83394b22-4a11-496c-8e5c-75ade2e72faf"
select select "295c155f-de53-4b68-9fdd-08c8883e9b6f"
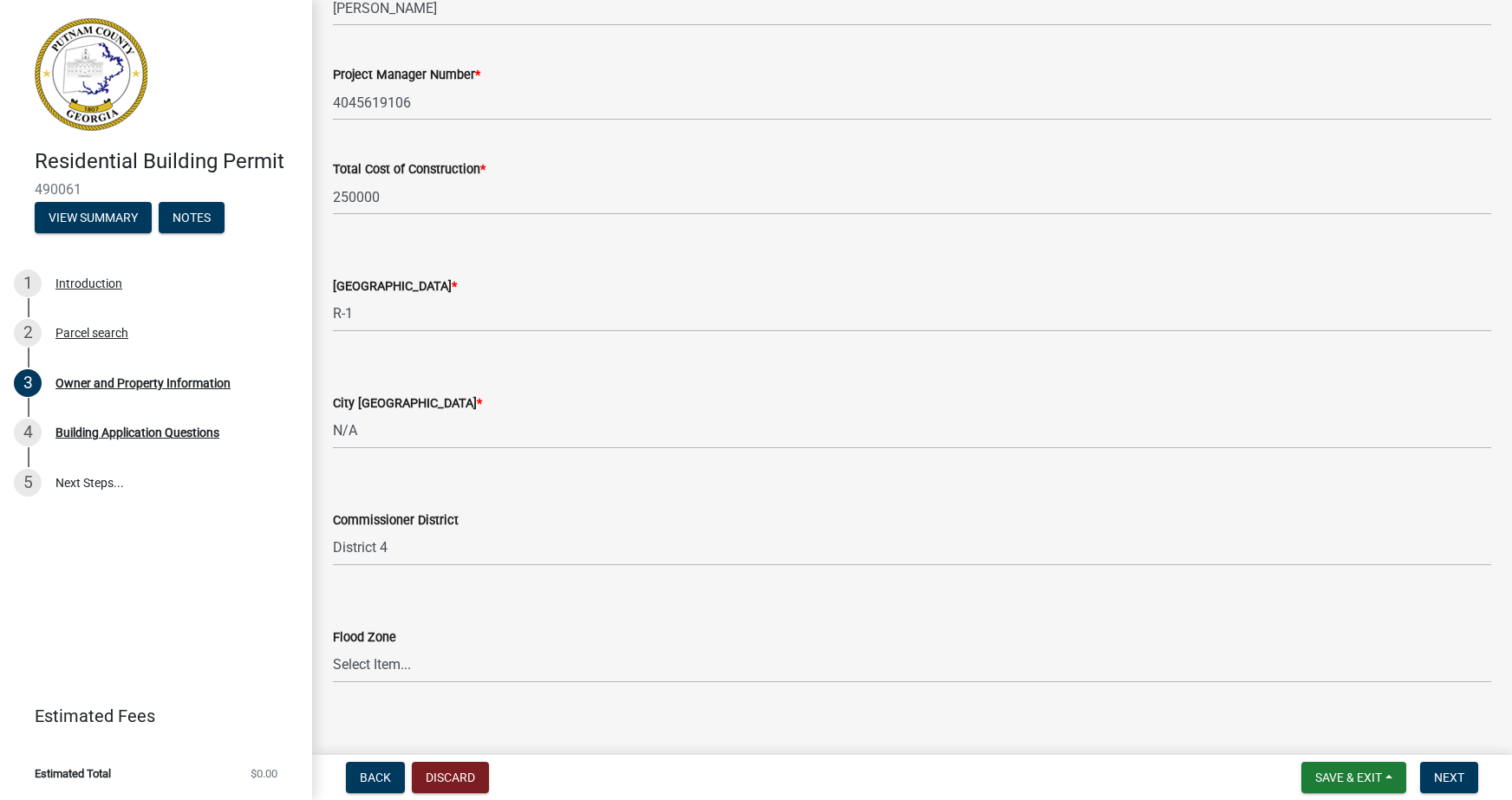
scroll to position [2830, 0]
